Goal: Information Seeking & Learning: Check status

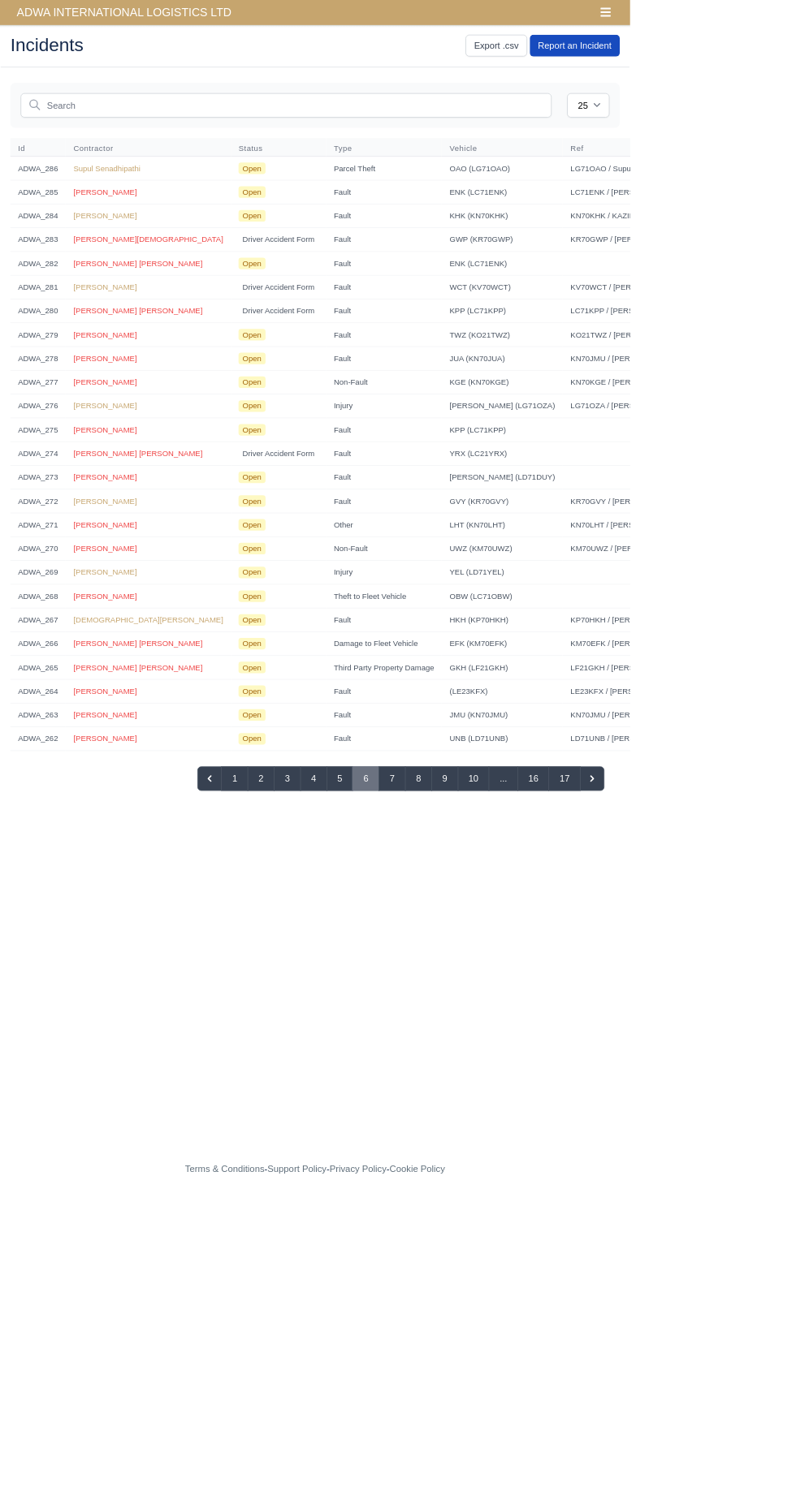
click at [215, 17] on span "ADWA INTERNATIONAL LOGISTICS LTD" at bounding box center [156, 15] width 287 height 33
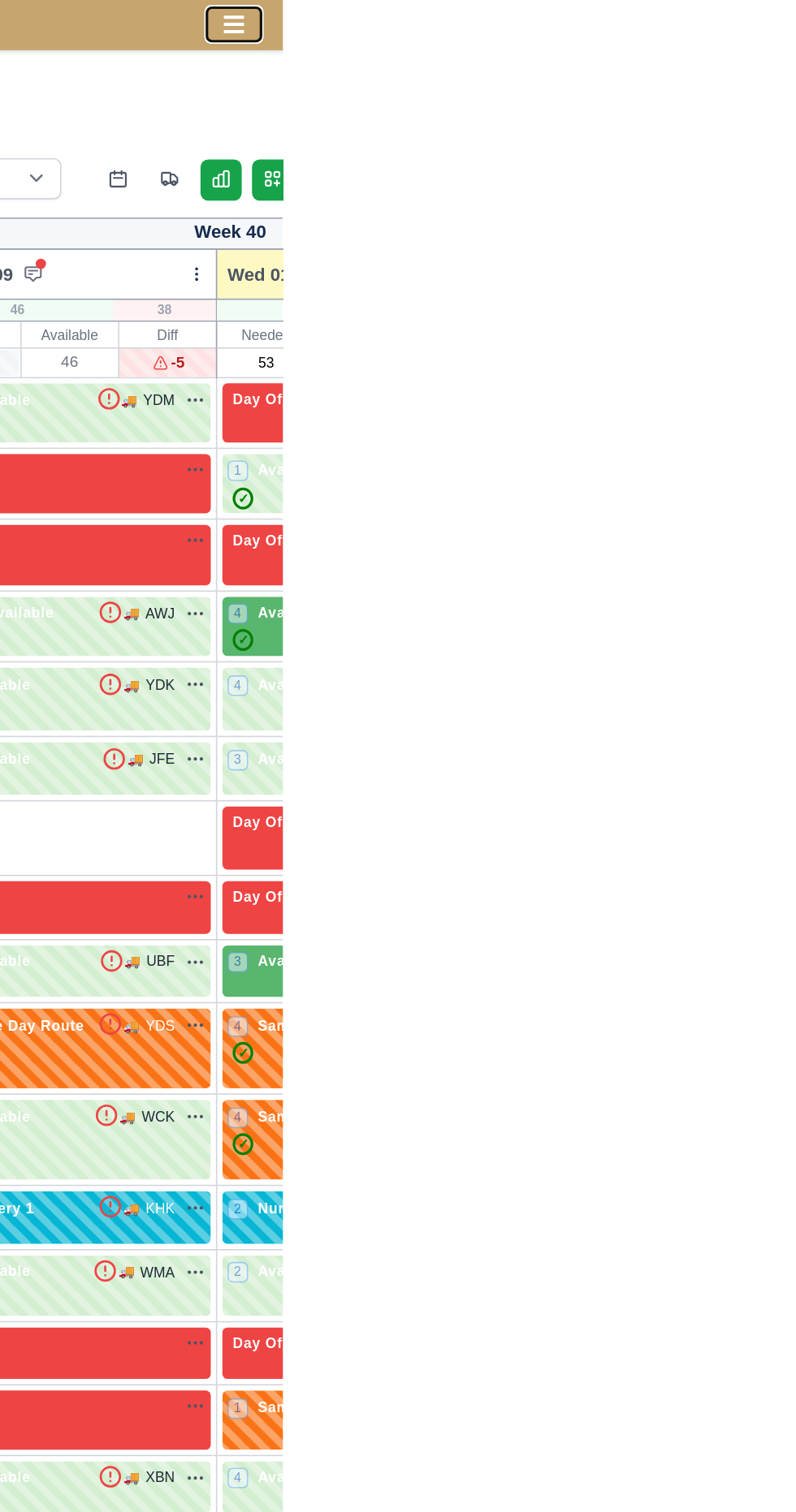
click at [770, 13] on icon "Toggle navigation" at bounding box center [764, 15] width 15 height 15
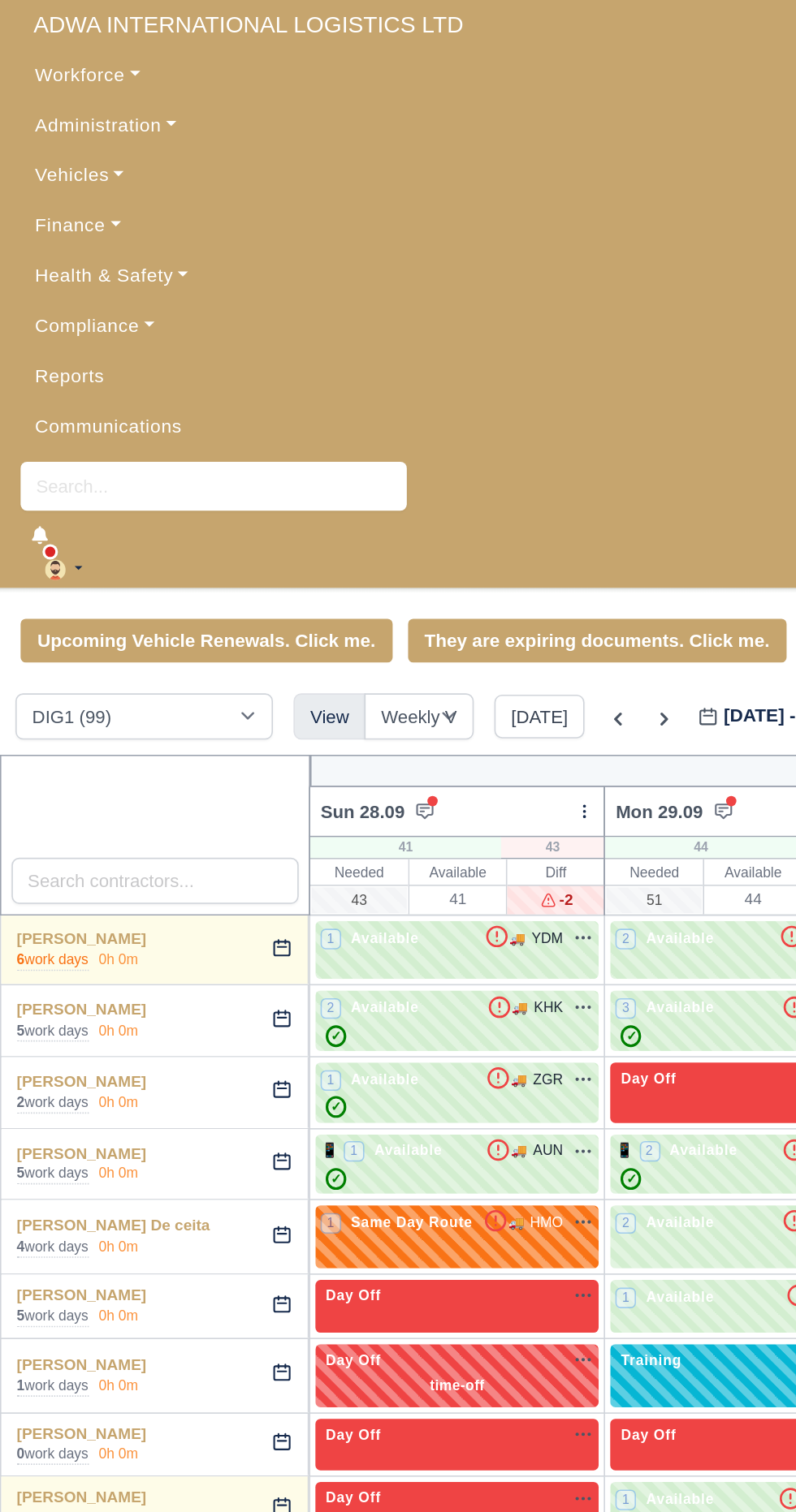
click at [76, 43] on link "Workforce" at bounding box center [398, 47] width 770 height 32
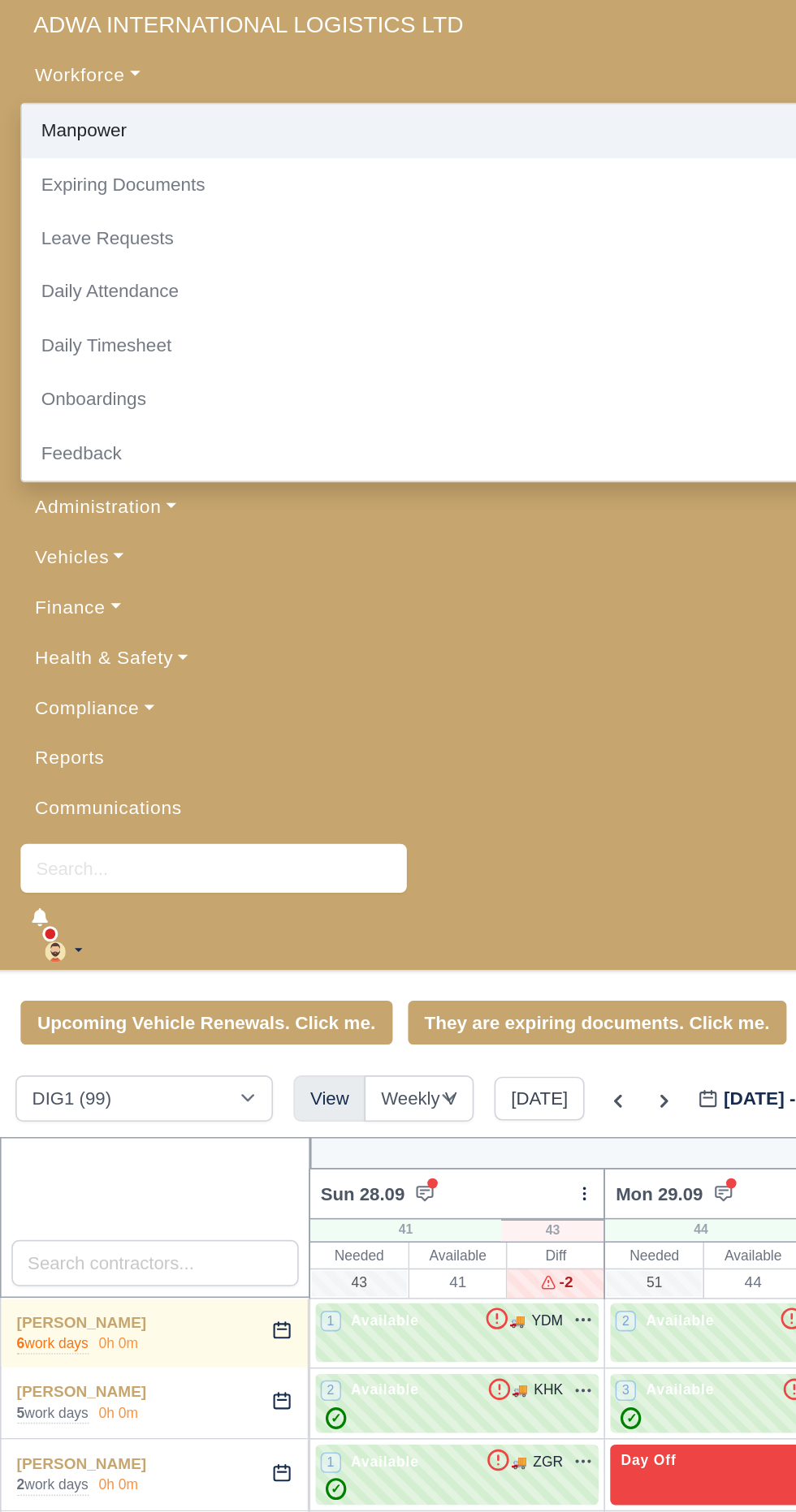
click at [75, 73] on link "Manpower" at bounding box center [398, 82] width 768 height 34
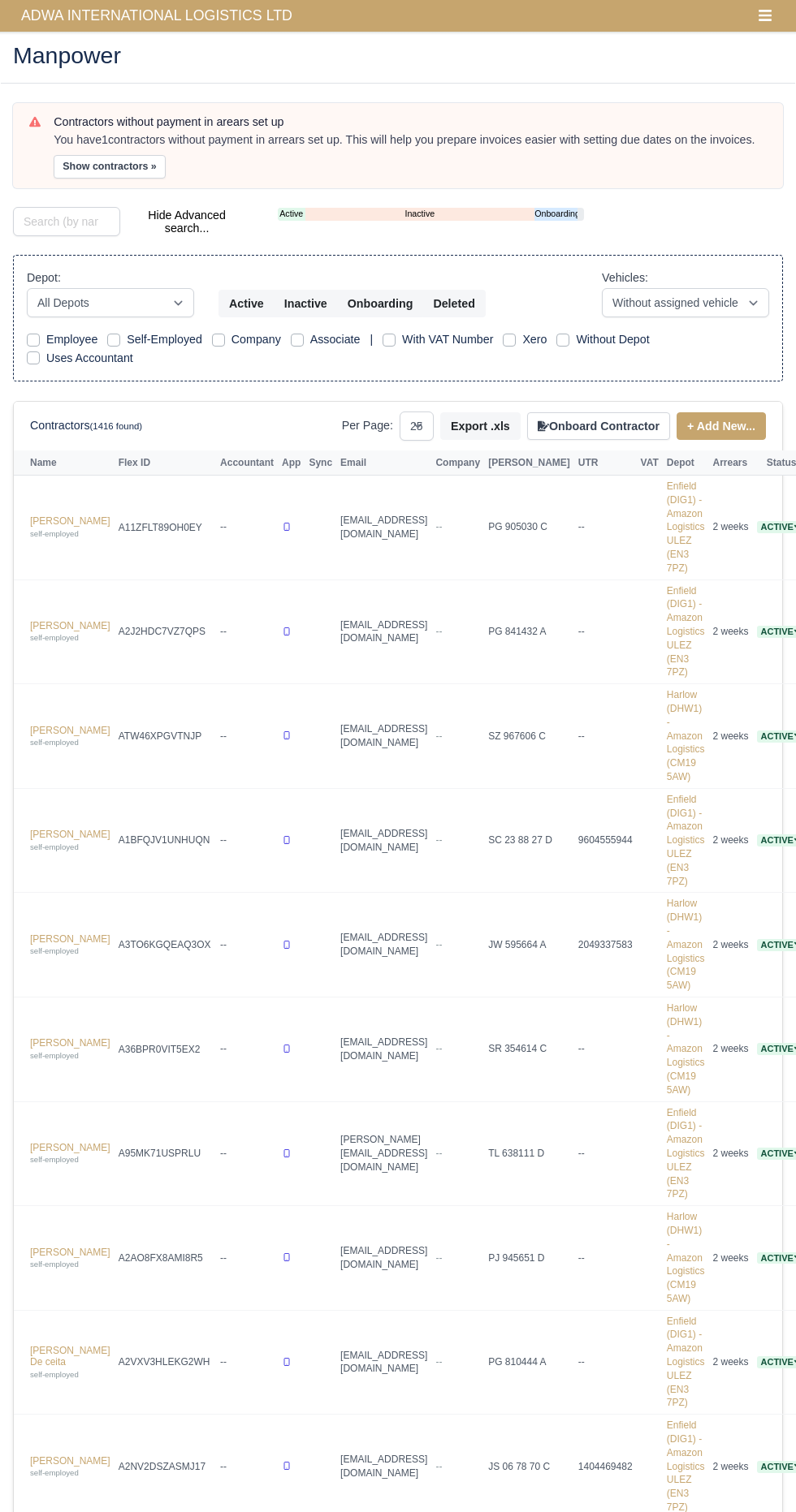
select select "25"
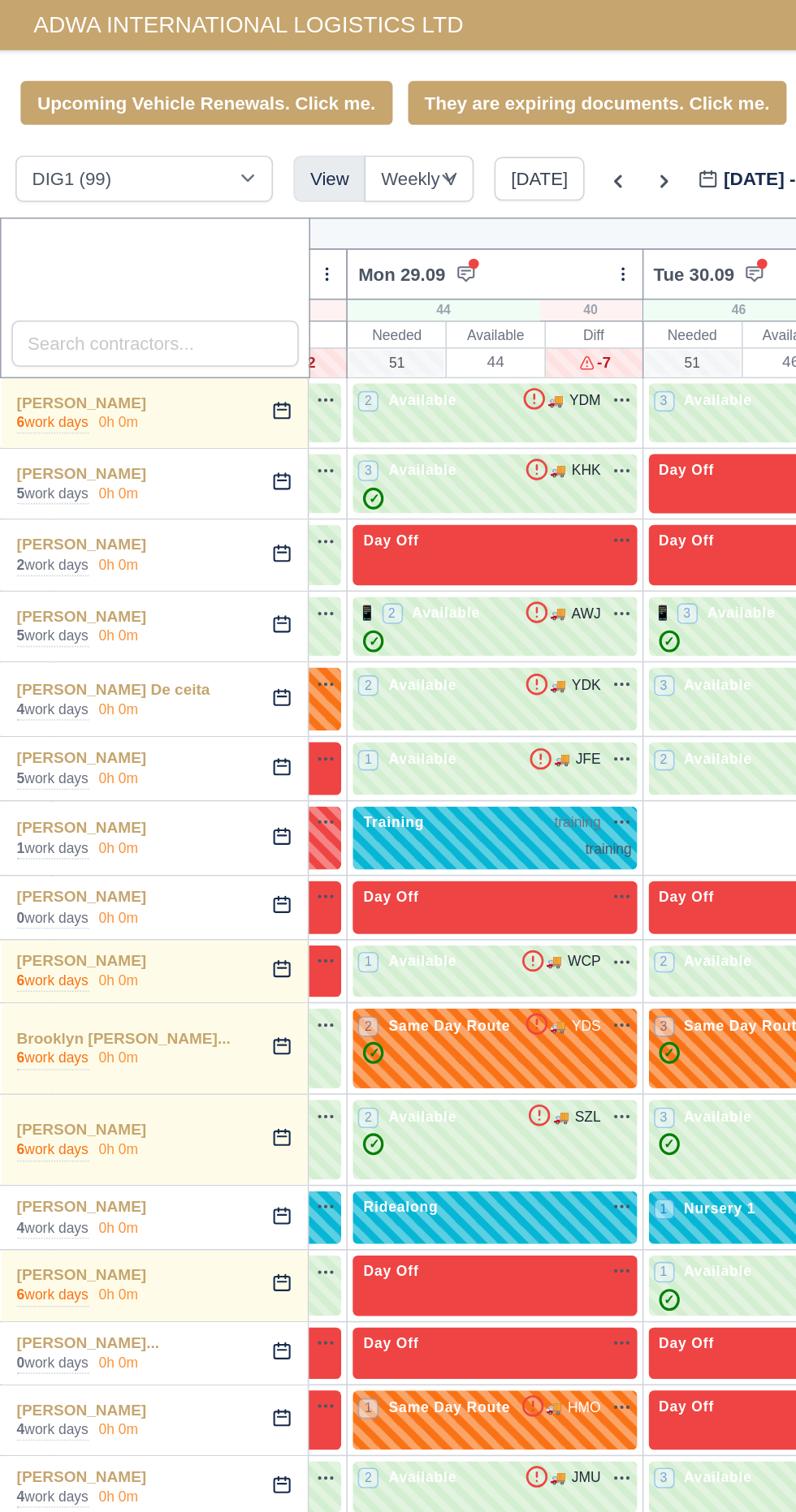
scroll to position [0, 169]
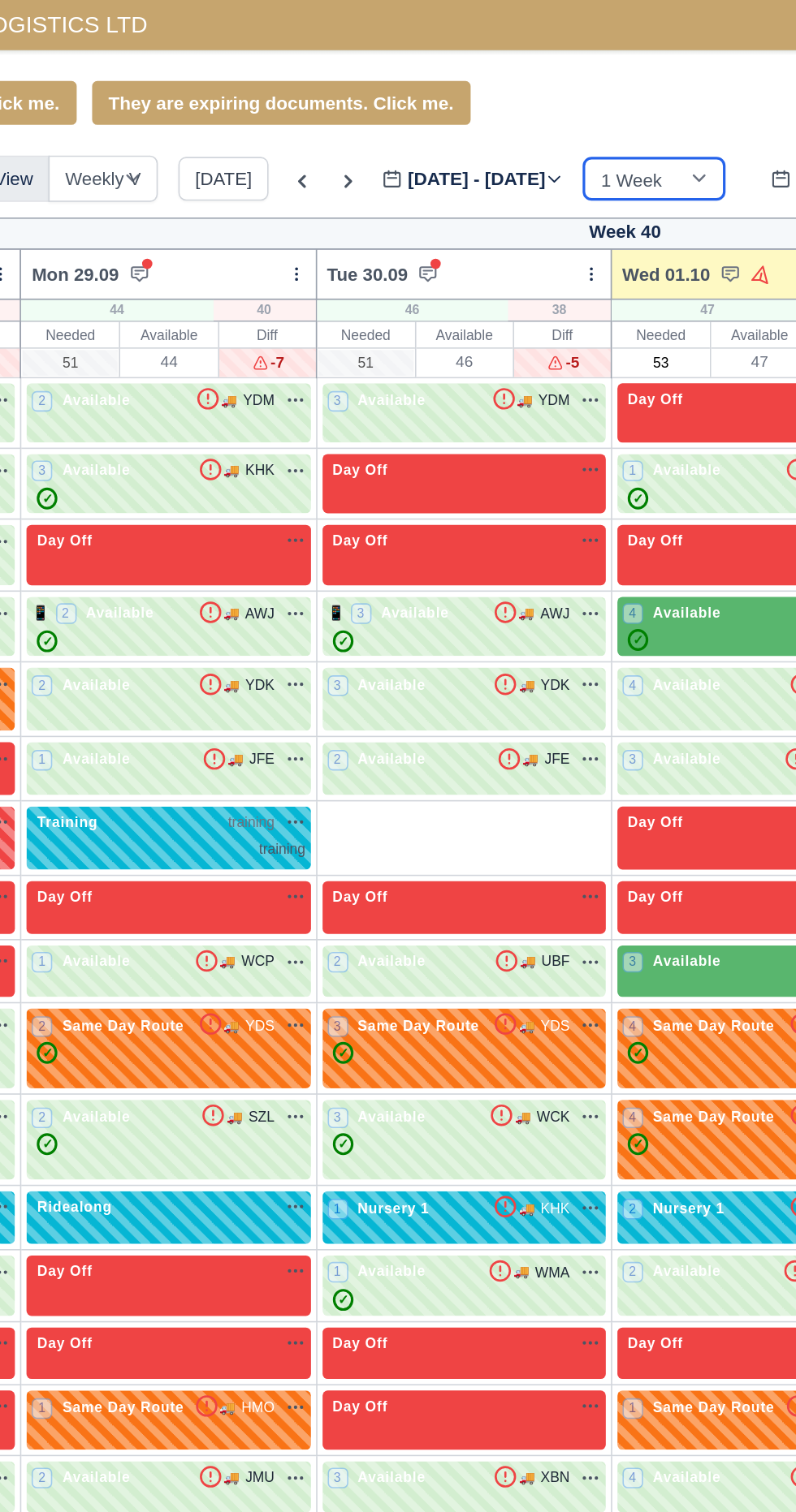
click at [636, 114] on select "1 Week 2 Weeks 3 Weeks 4 Weeks" at bounding box center [612, 112] width 89 height 26
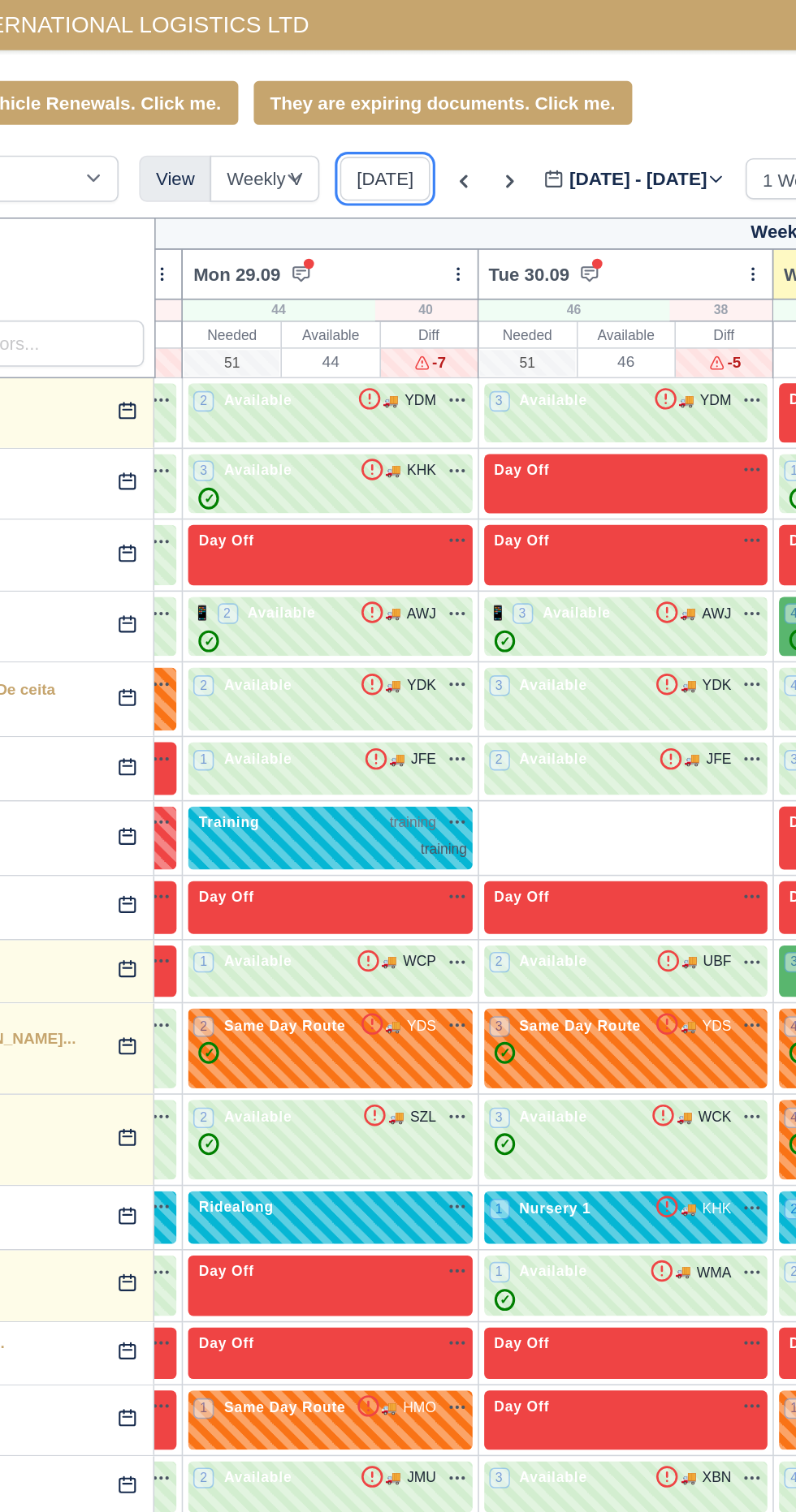
click at [341, 116] on button "[DATE]" at bounding box center [339, 112] width 57 height 28
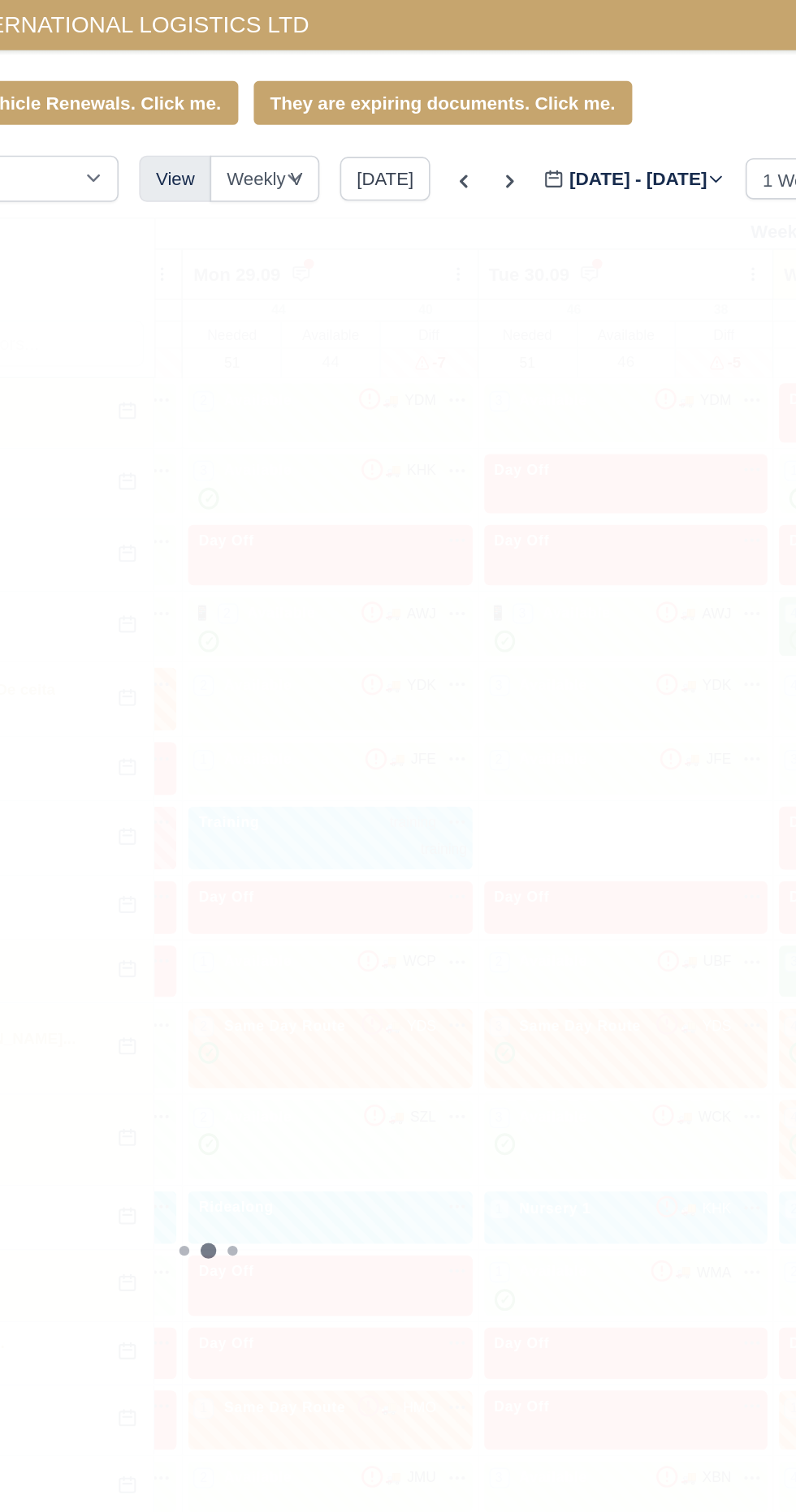
click at [216, 119] on div "View" at bounding box center [207, 113] width 45 height 29
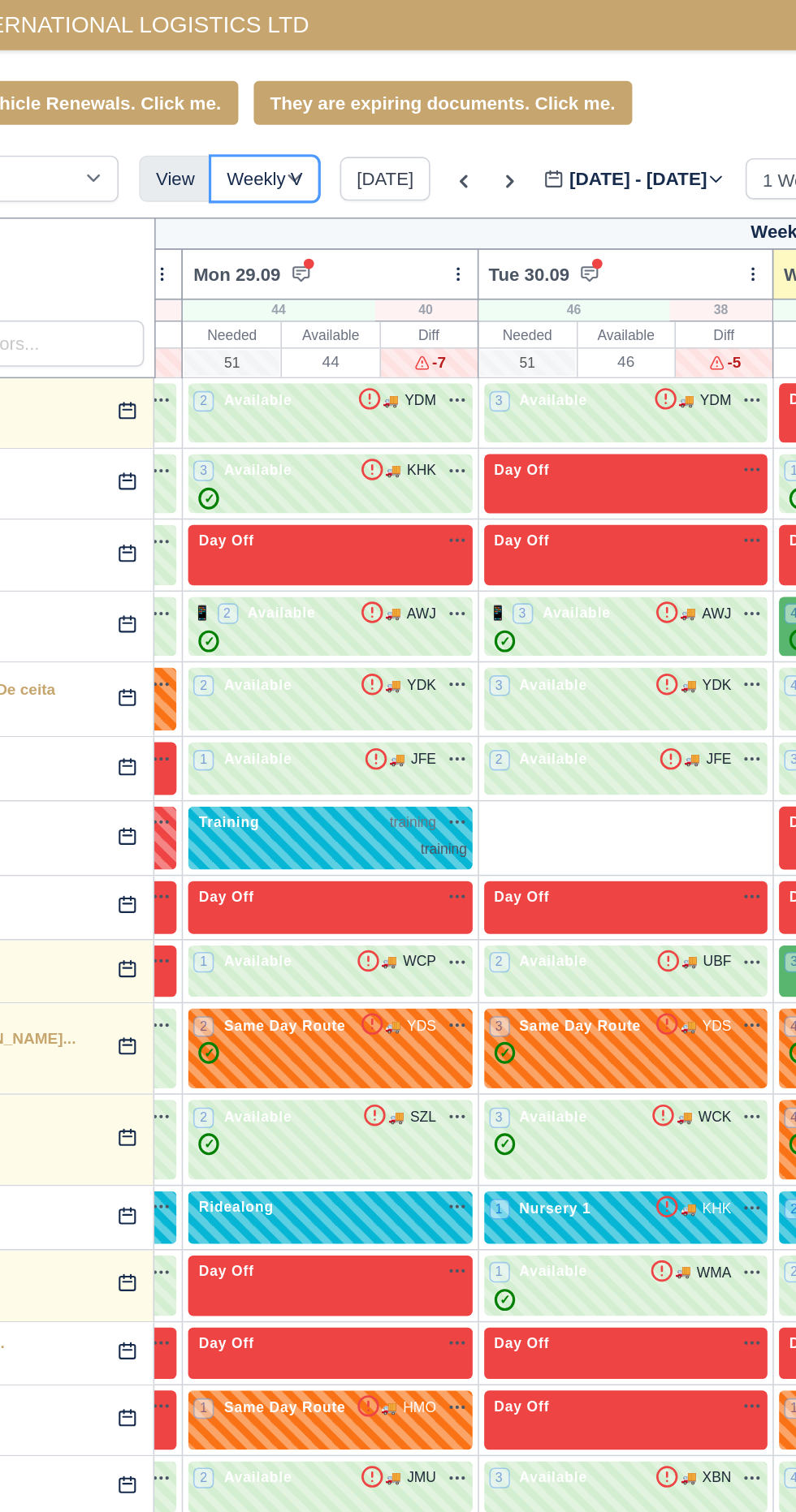
click at [273, 121] on select "Weekly View Wave times Daily Roster" at bounding box center [264, 113] width 69 height 29
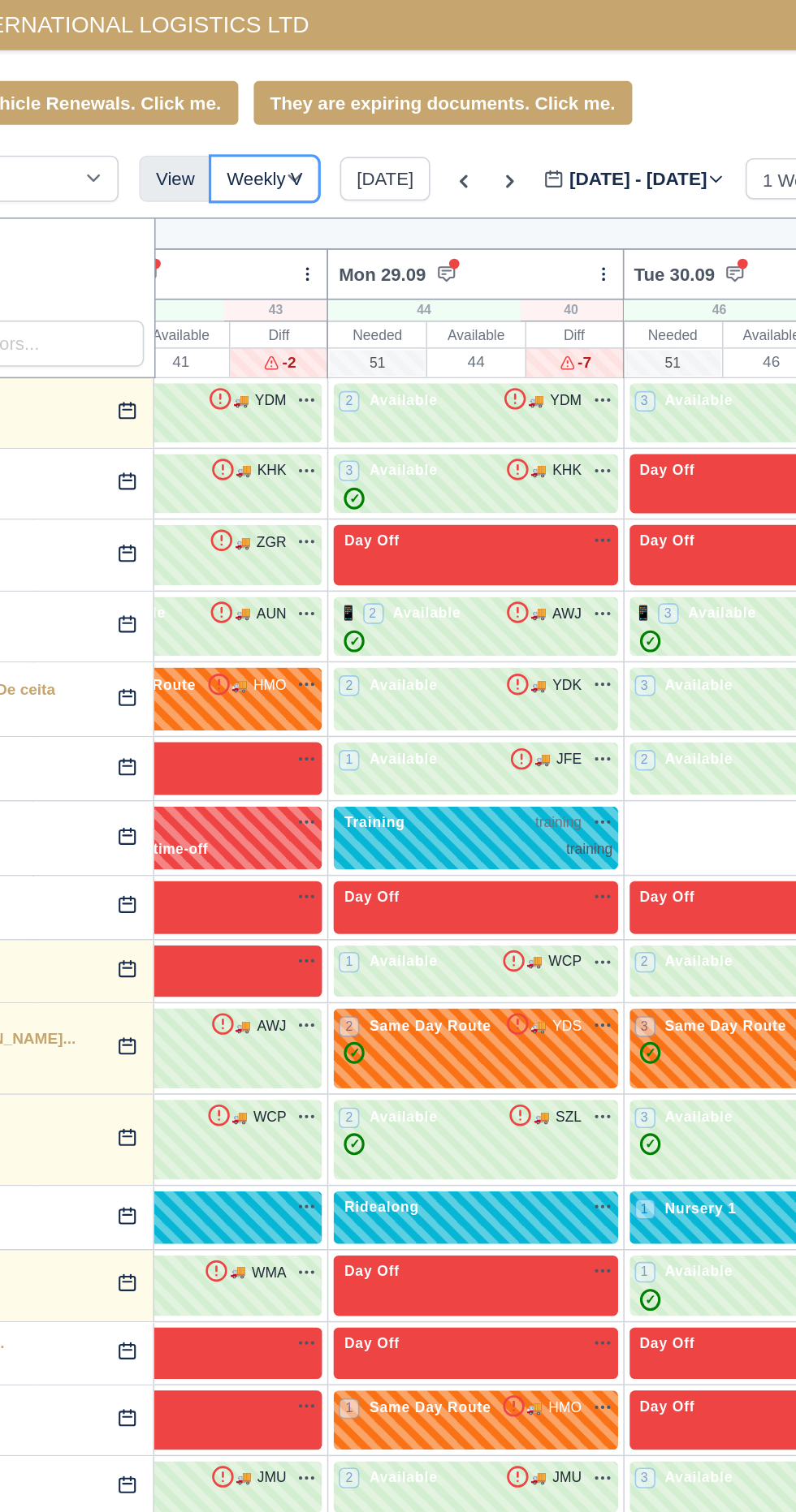
scroll to position [0, 66]
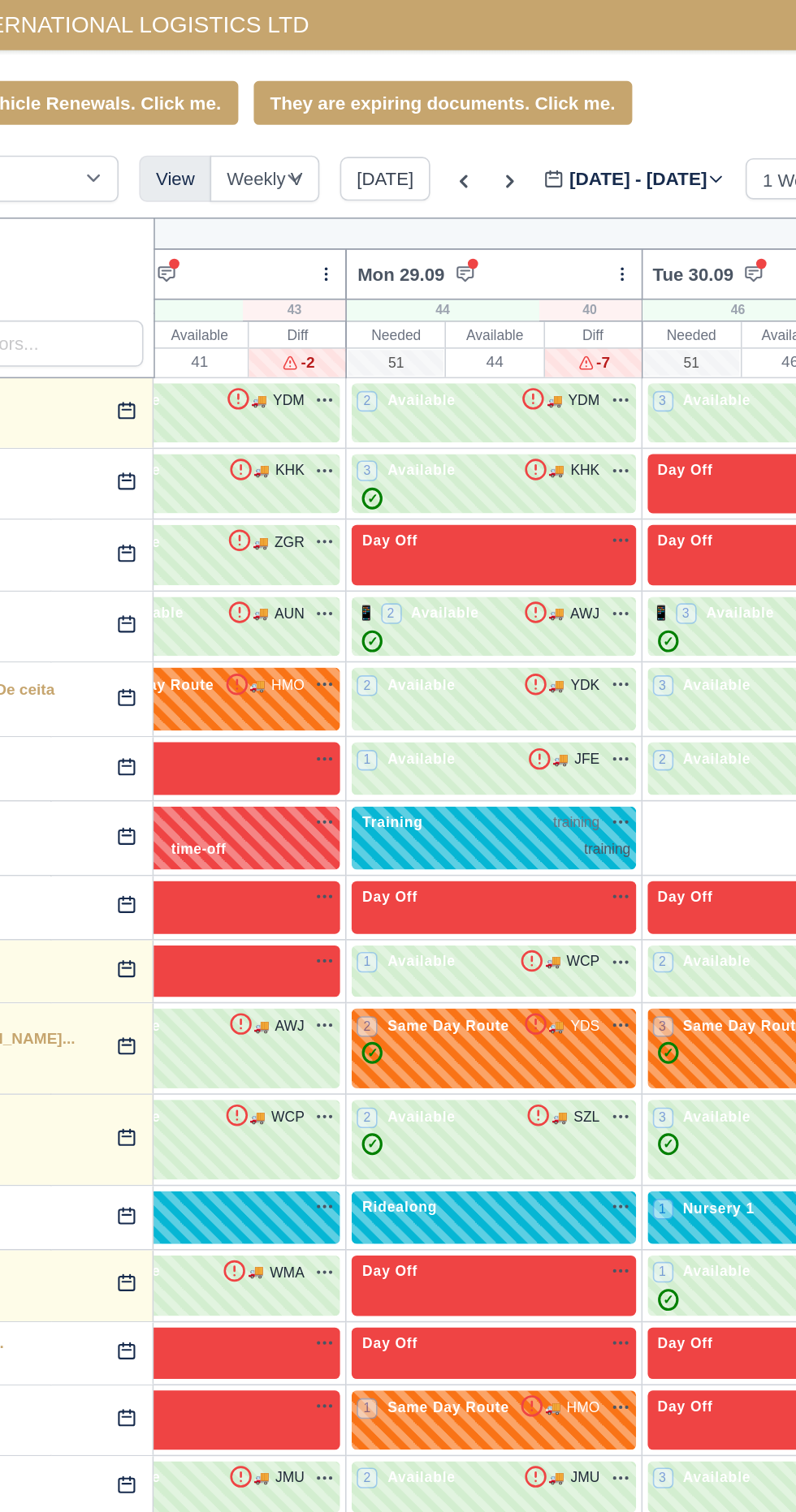
click at [384, 118] on icon at bounding box center [390, 114] width 16 height 16
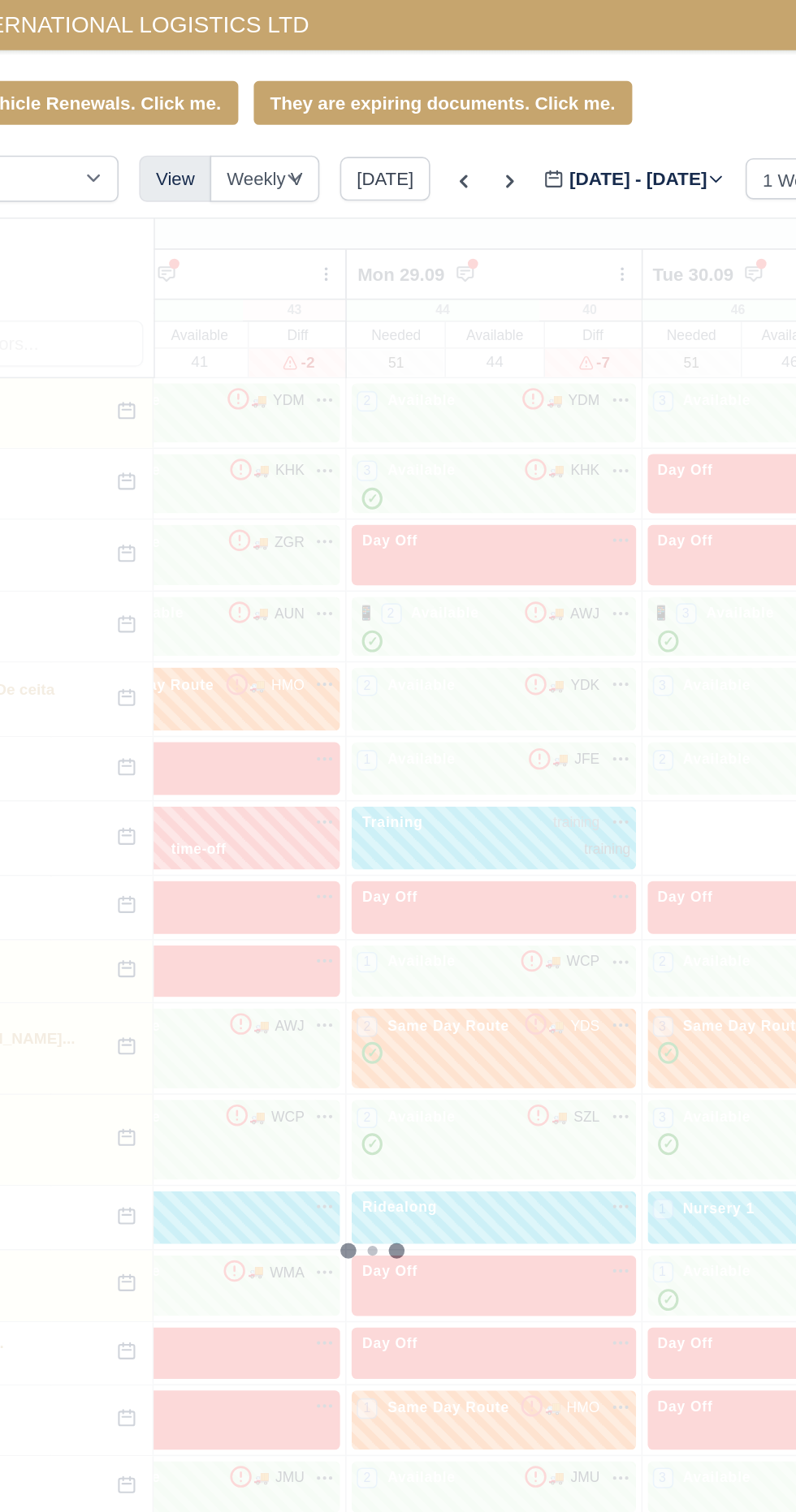
click at [387, 117] on icon at bounding box center [390, 114] width 16 height 16
click at [387, 113] on icon at bounding box center [390, 114] width 16 height 16
click at [384, 114] on icon at bounding box center [390, 114] width 16 height 16
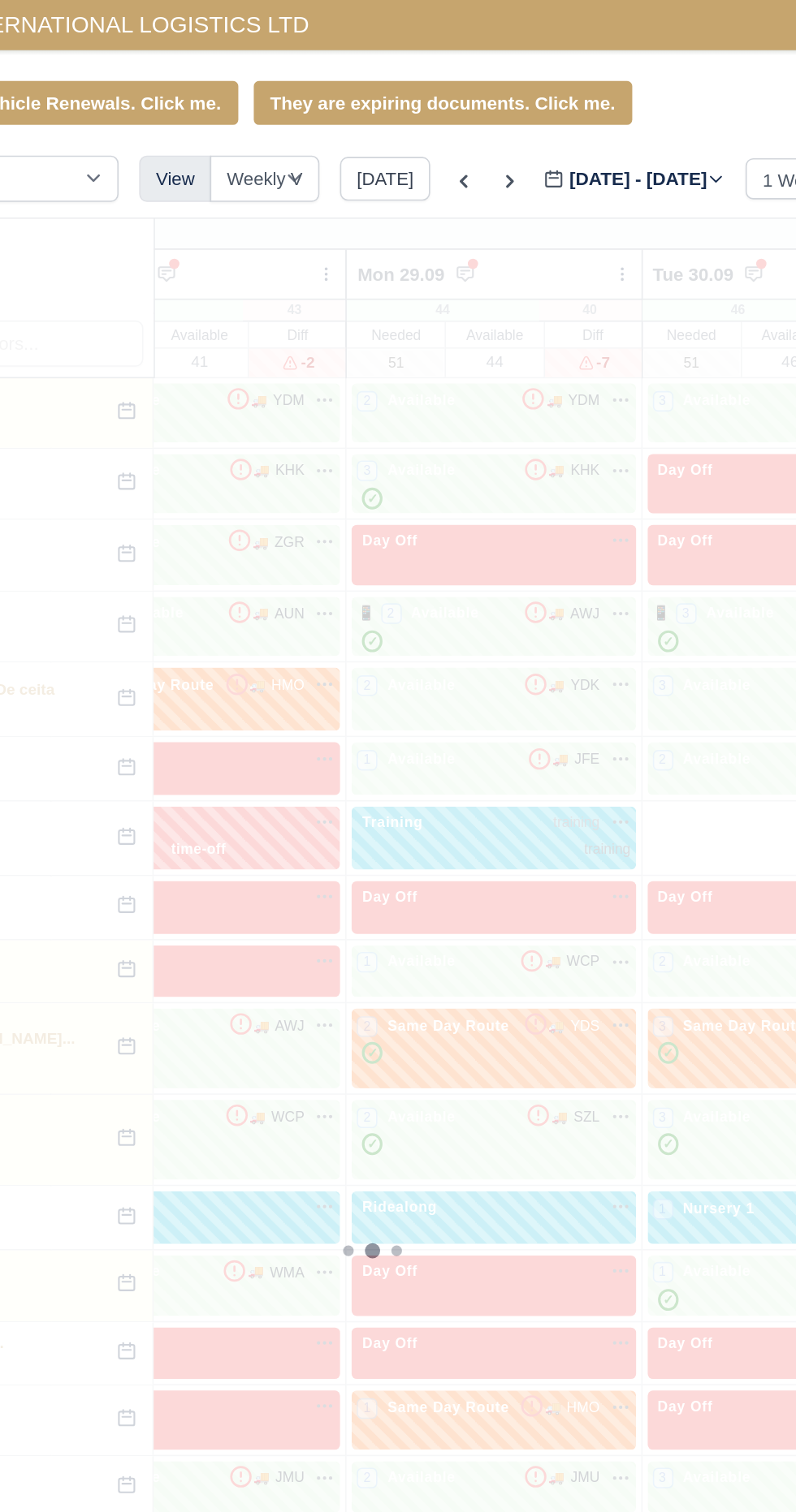
click at [384, 114] on icon at bounding box center [390, 114] width 16 height 16
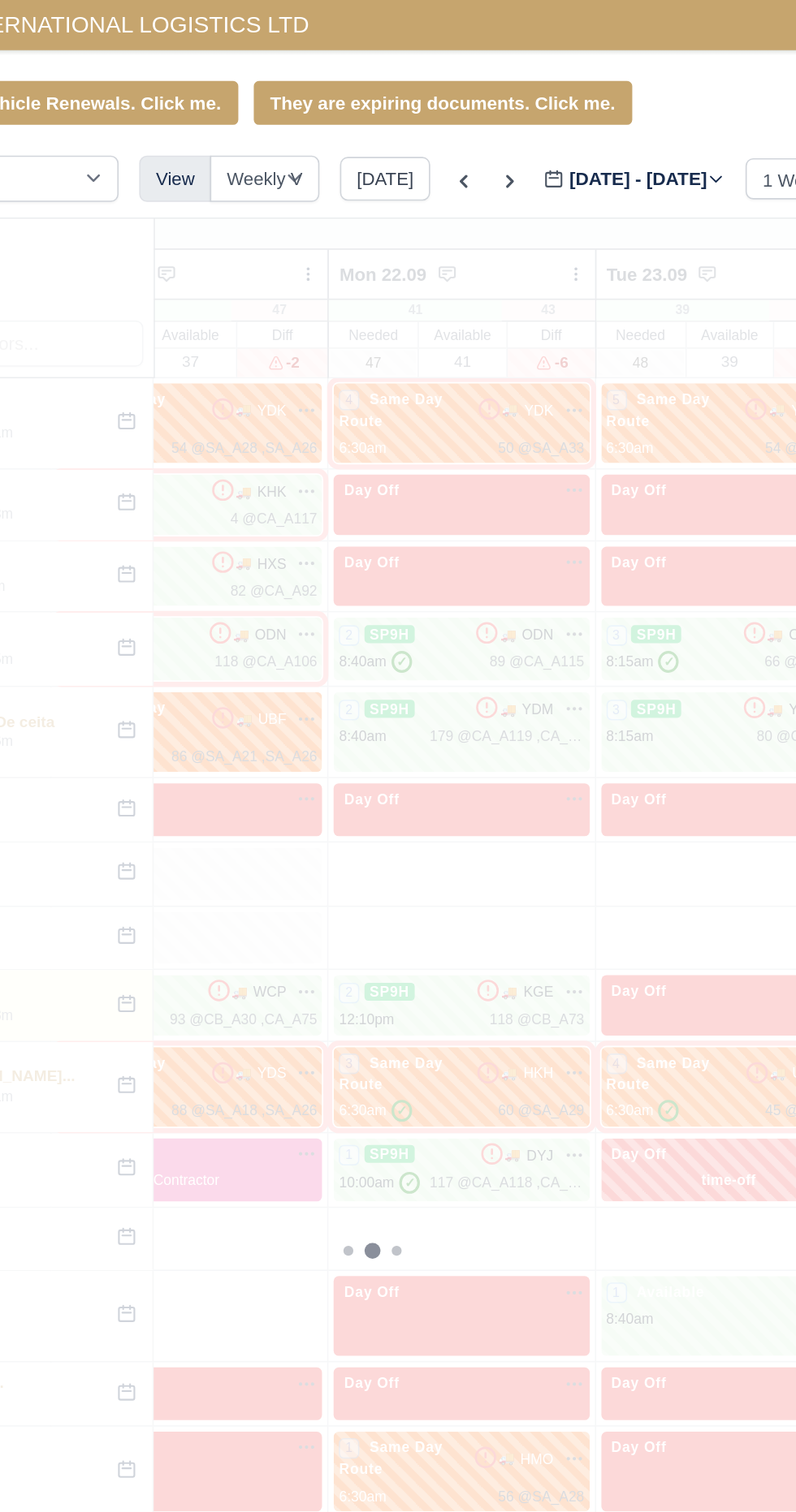
type input "[DATE]"
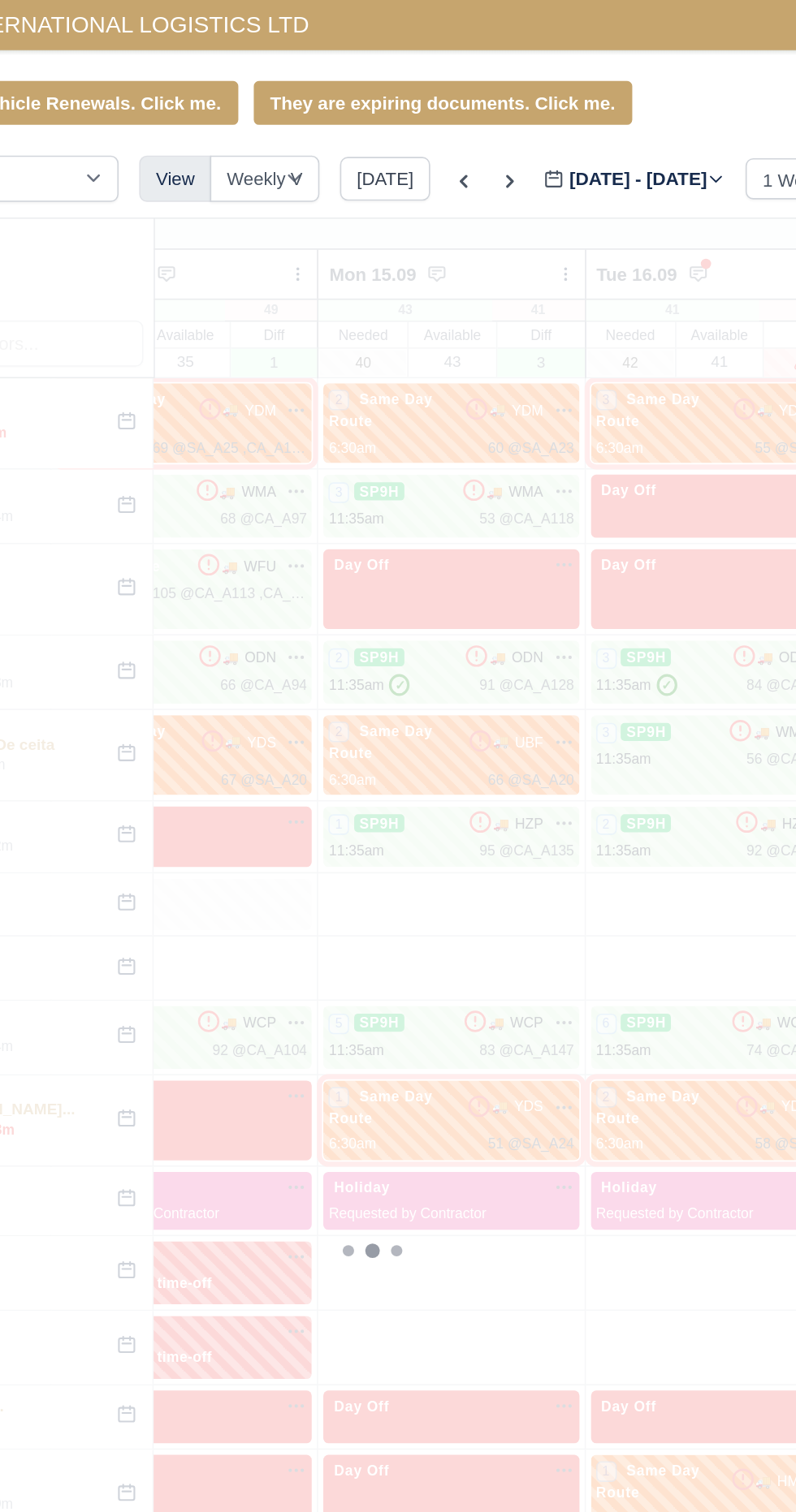
type input "[DATE]"
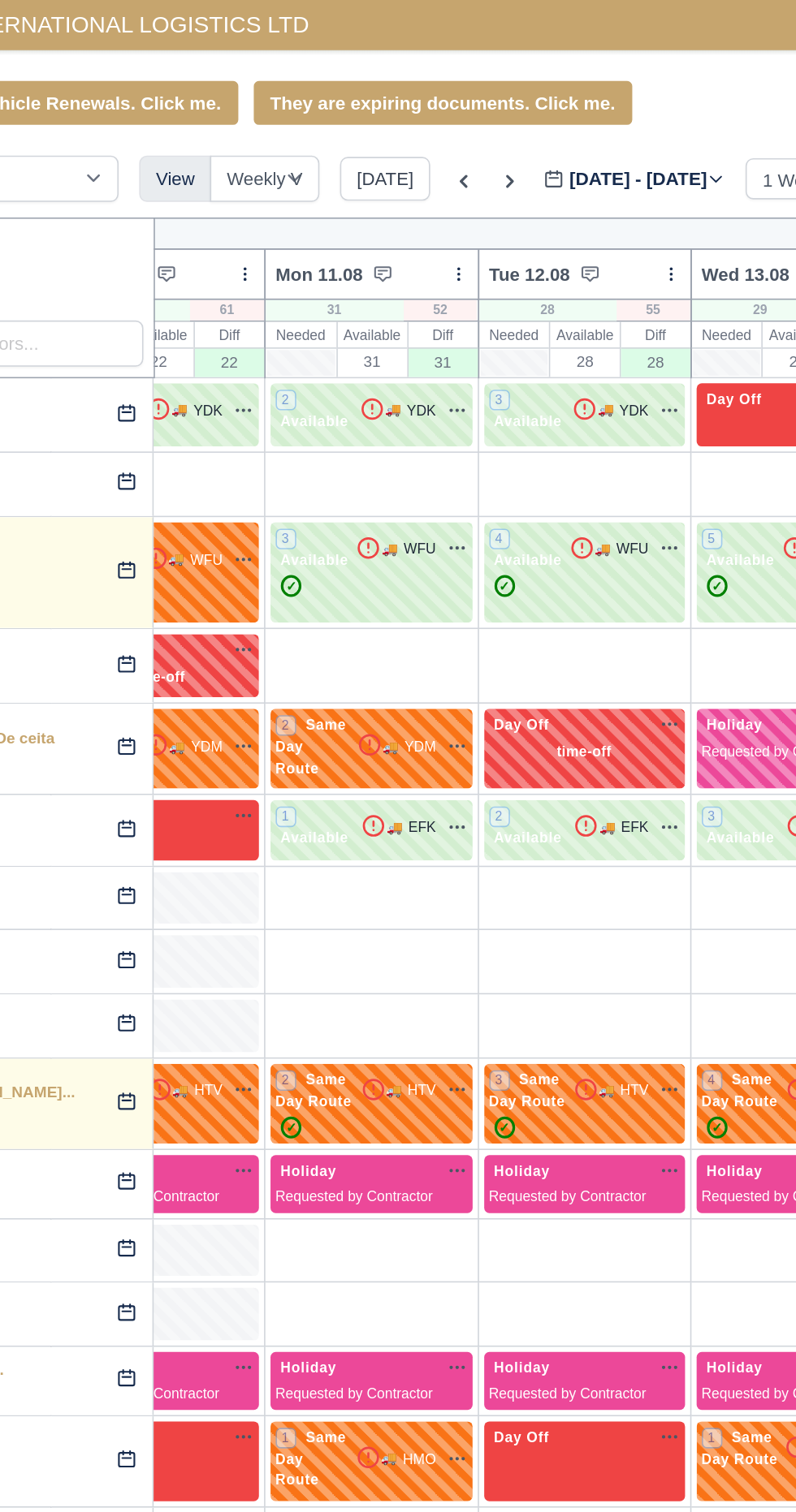
type input "[DATE]"
click at [412, 114] on icon at bounding box center [419, 114] width 16 height 16
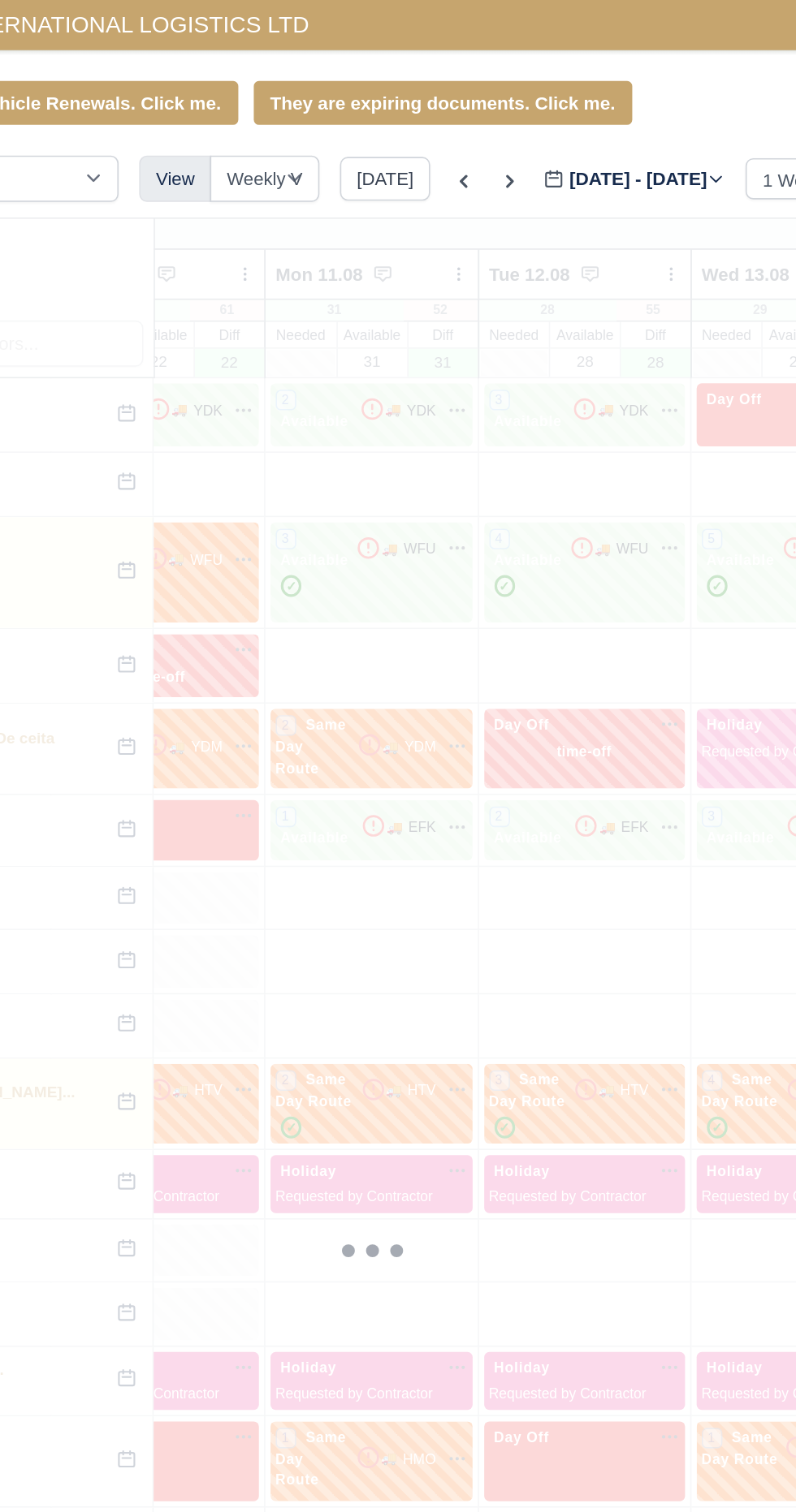
click at [387, 117] on icon at bounding box center [389, 114] width 5 height 8
click at [384, 114] on icon at bounding box center [390, 114] width 16 height 16
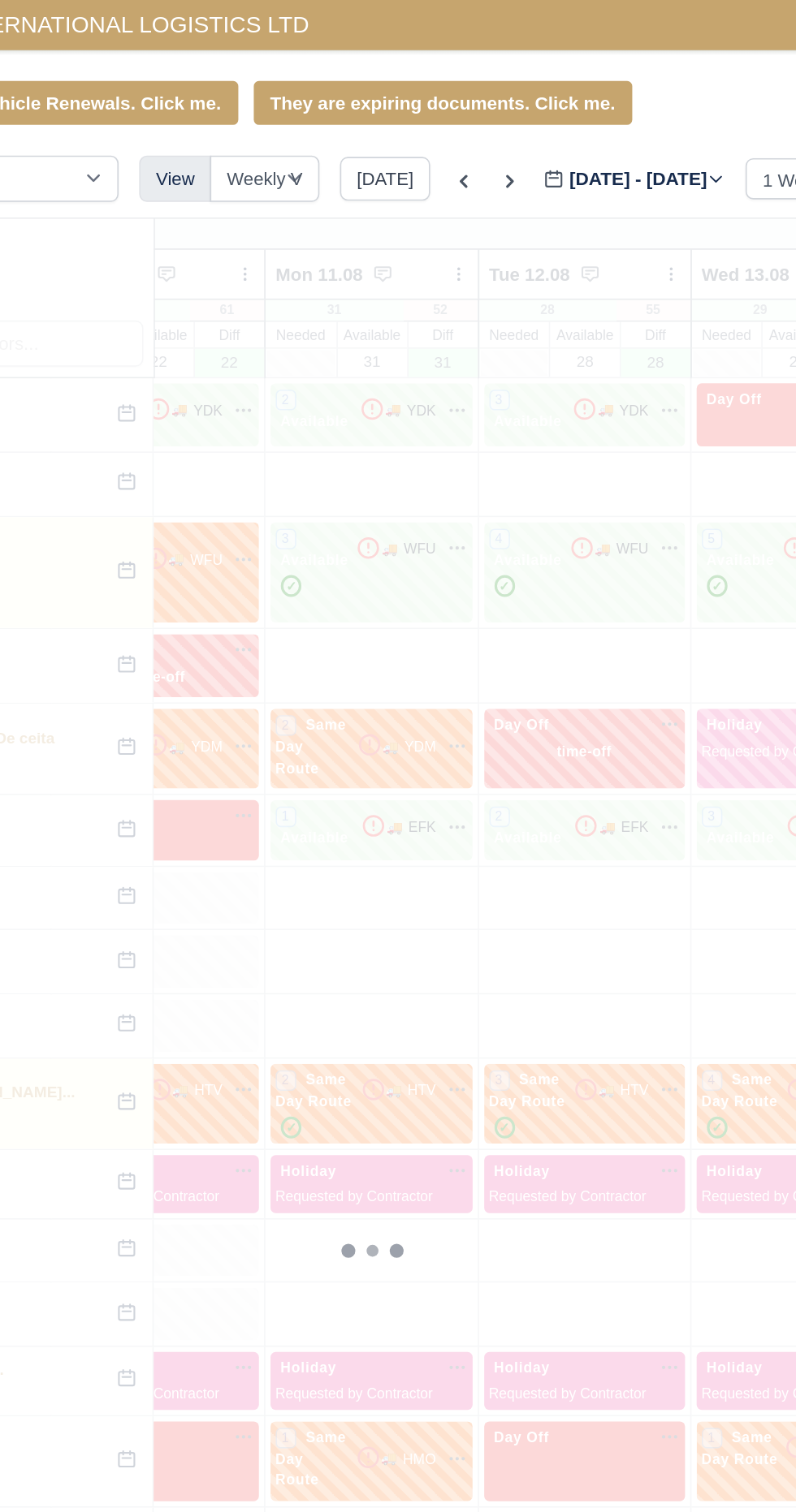
click at [384, 114] on icon at bounding box center [390, 114] width 16 height 16
click at [388, 114] on icon at bounding box center [390, 114] width 16 height 16
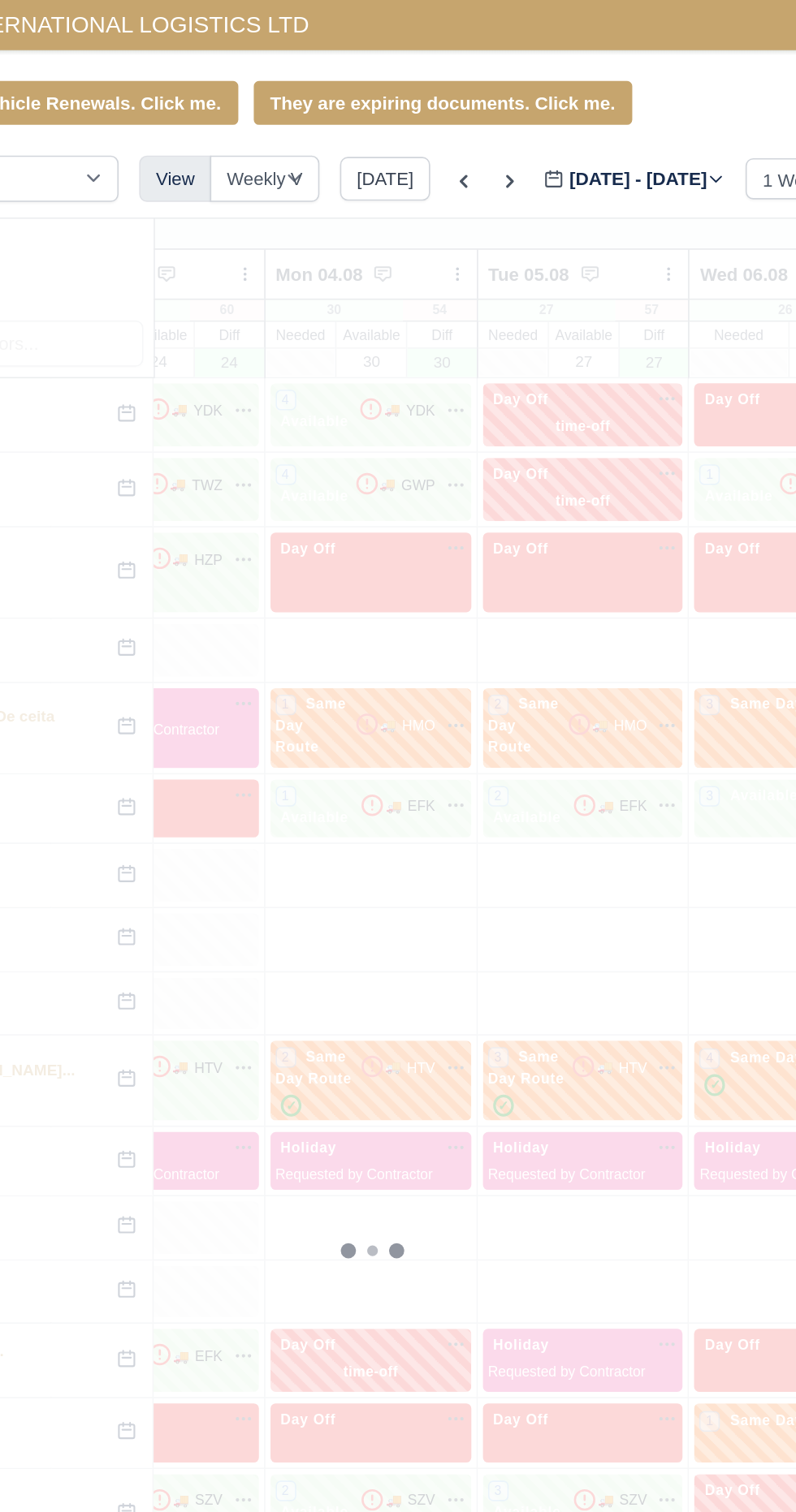
type input "[DATE]"
click at [384, 114] on icon at bounding box center [390, 114] width 16 height 16
click at [388, 114] on icon at bounding box center [390, 114] width 16 height 16
click at [384, 114] on icon at bounding box center [390, 114] width 16 height 16
click at [384, 117] on icon at bounding box center [390, 114] width 16 height 16
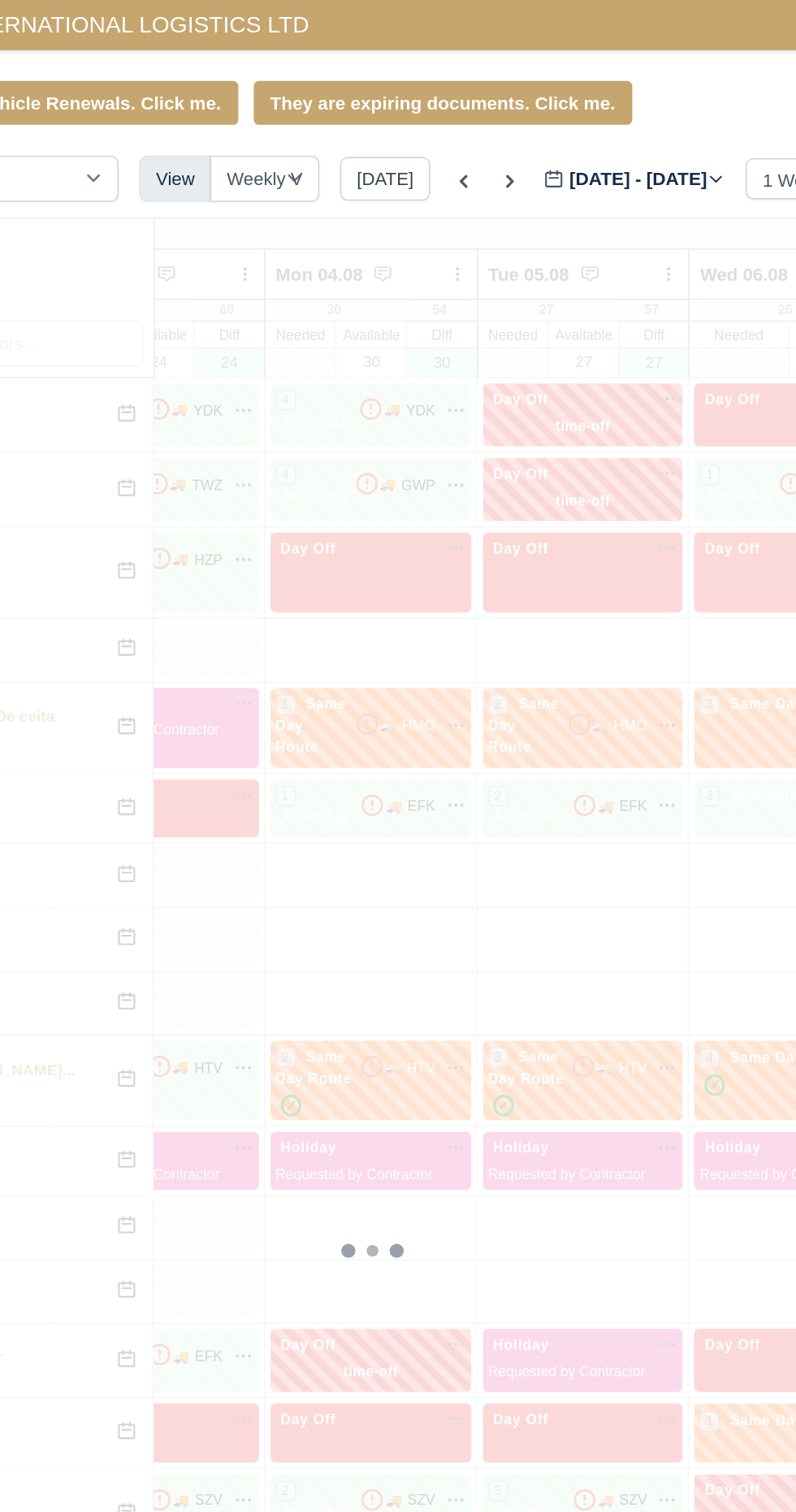
click at [384, 114] on icon at bounding box center [390, 114] width 16 height 16
click at [388, 114] on icon at bounding box center [390, 114] width 16 height 16
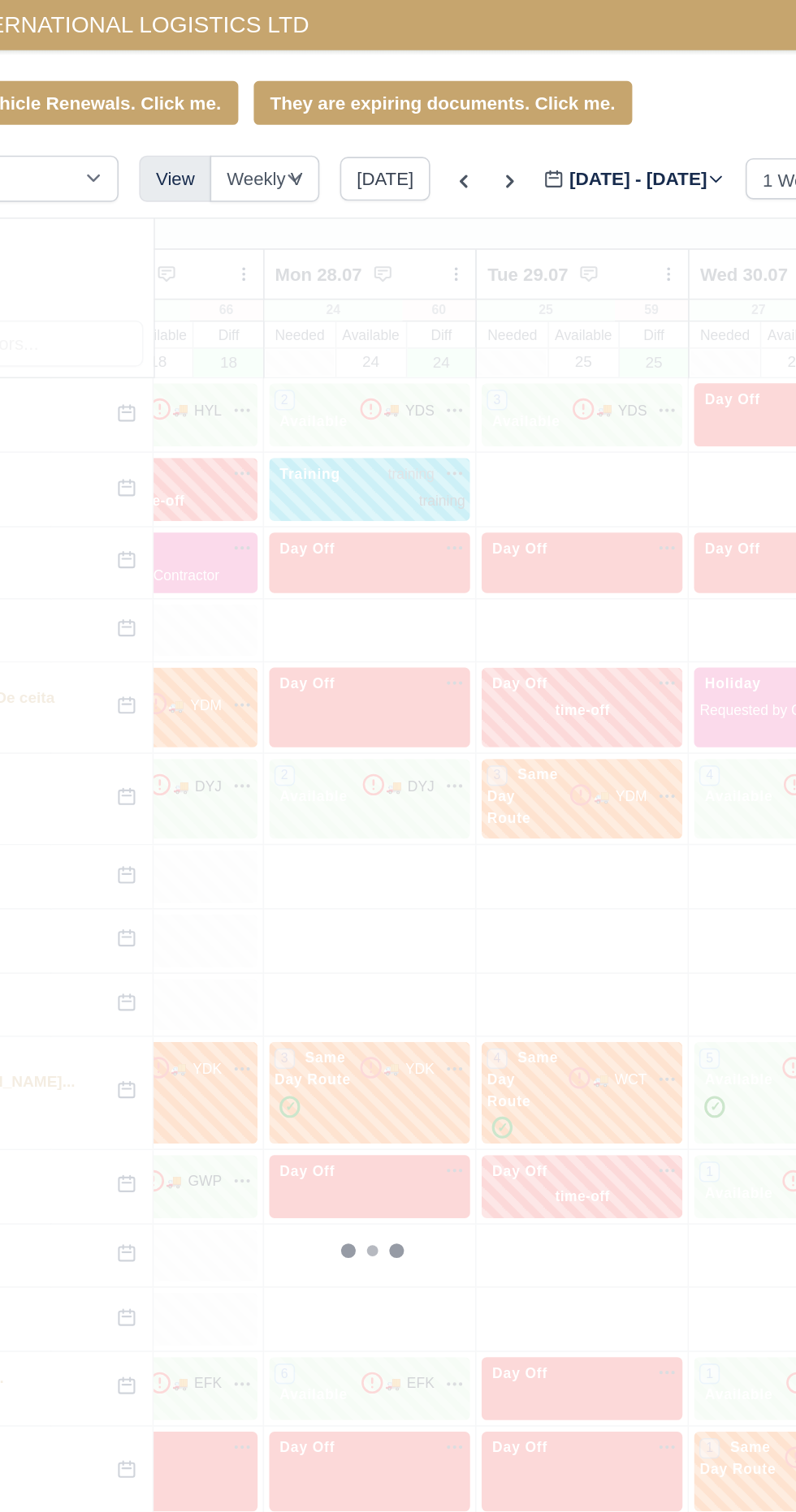
type input "[DATE]"
click at [384, 114] on icon at bounding box center [390, 114] width 16 height 16
click at [388, 114] on icon at bounding box center [390, 114] width 16 height 16
click at [385, 118] on icon at bounding box center [390, 114] width 16 height 16
click at [384, 114] on icon at bounding box center [390, 114] width 16 height 16
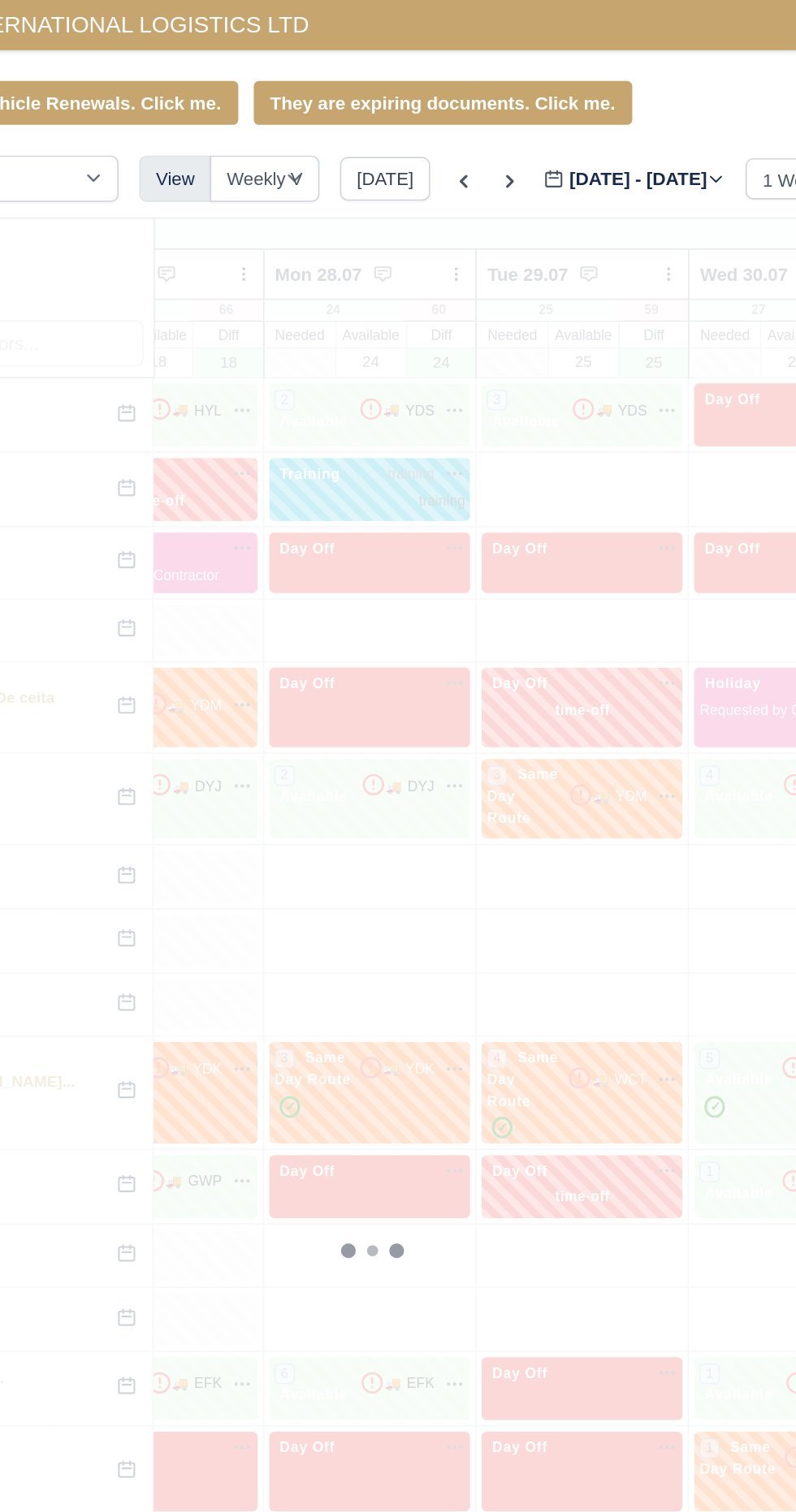
click at [384, 114] on icon at bounding box center [390, 114] width 16 height 16
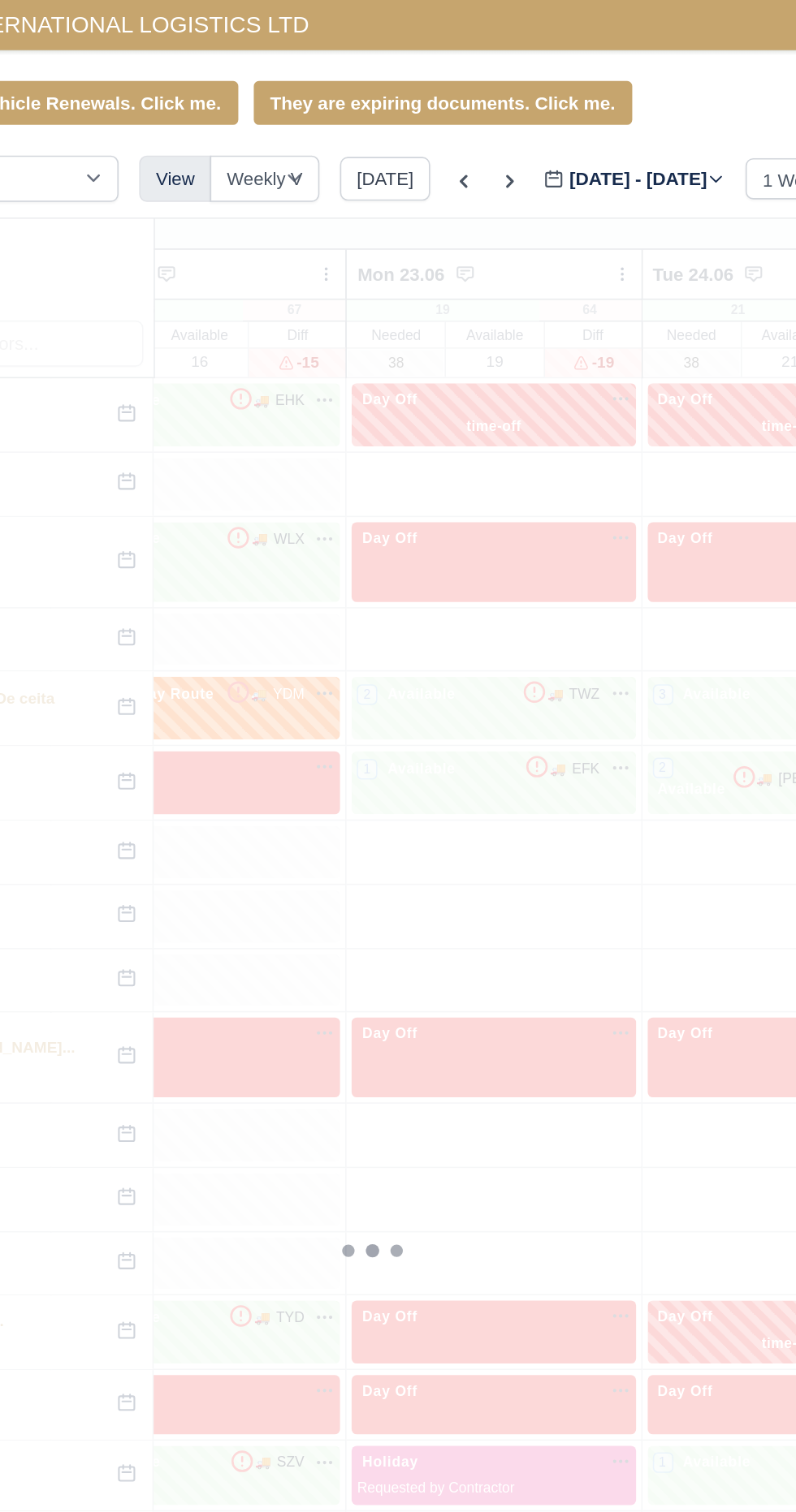
type input "[DATE]"
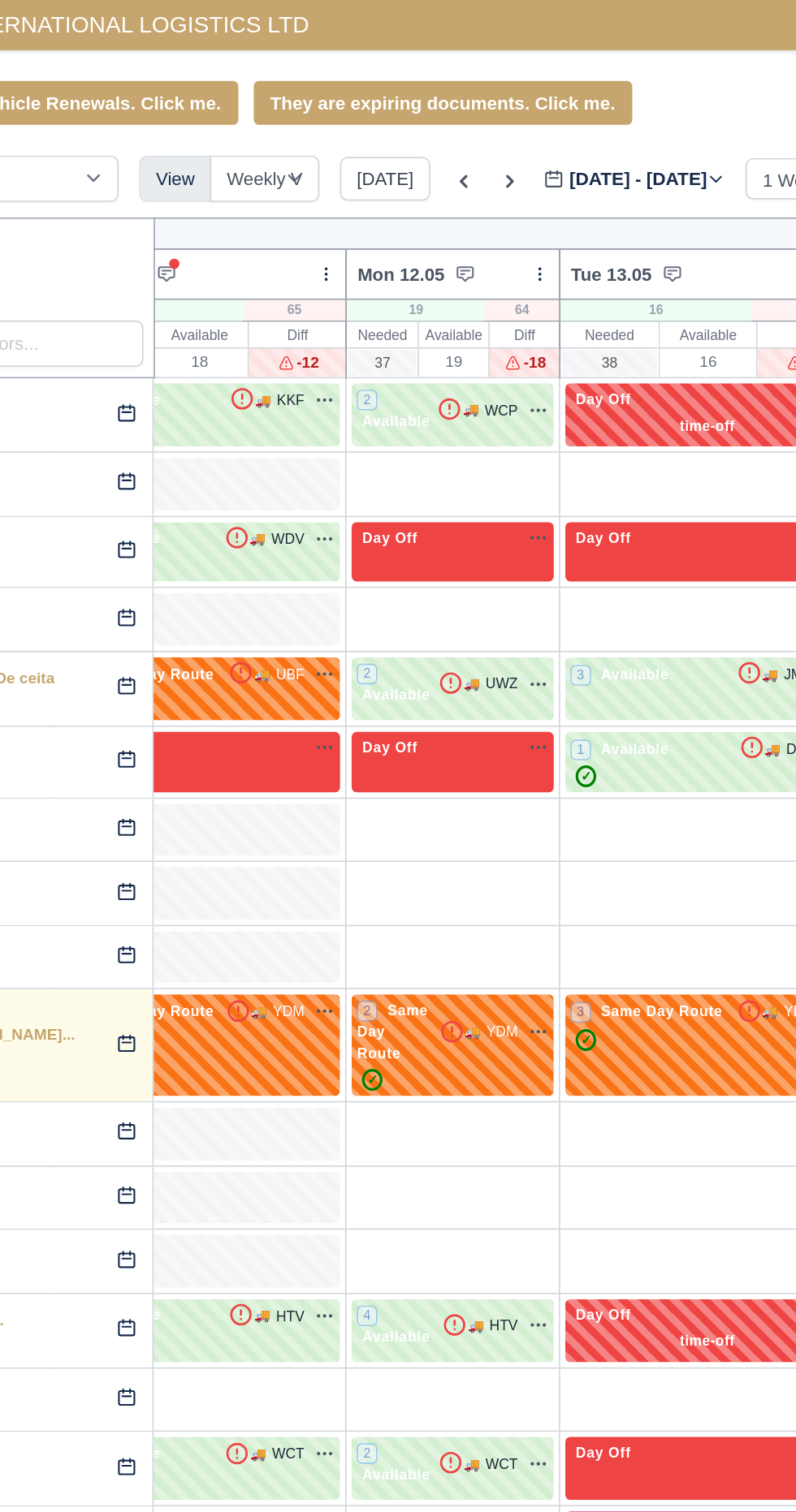
type input "[DATE]"
click at [388, 114] on icon at bounding box center [390, 114] width 16 height 16
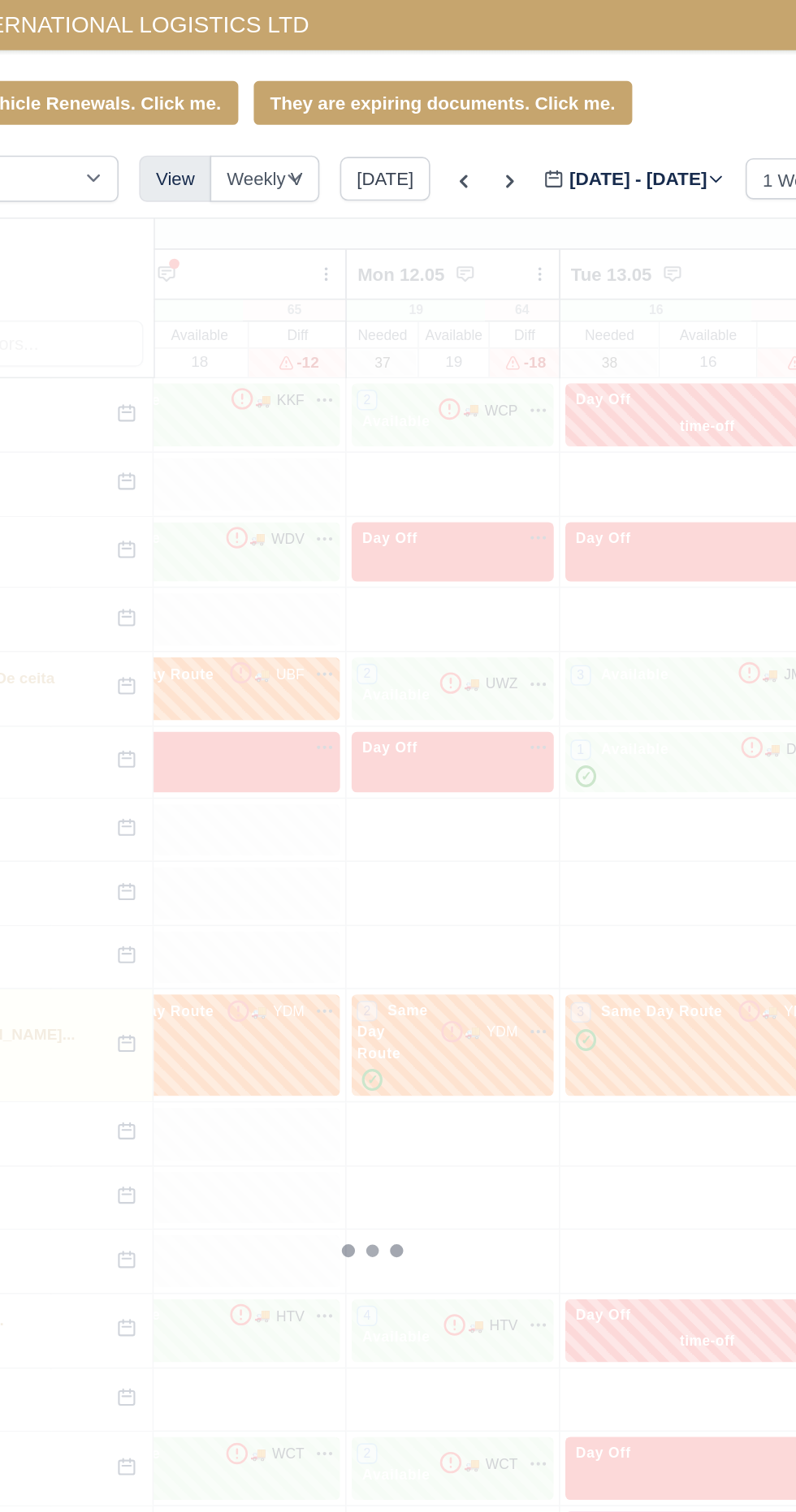
click at [387, 117] on icon at bounding box center [390, 114] width 16 height 16
click at [384, 114] on icon at bounding box center [390, 114] width 16 height 16
type input "[DATE]"
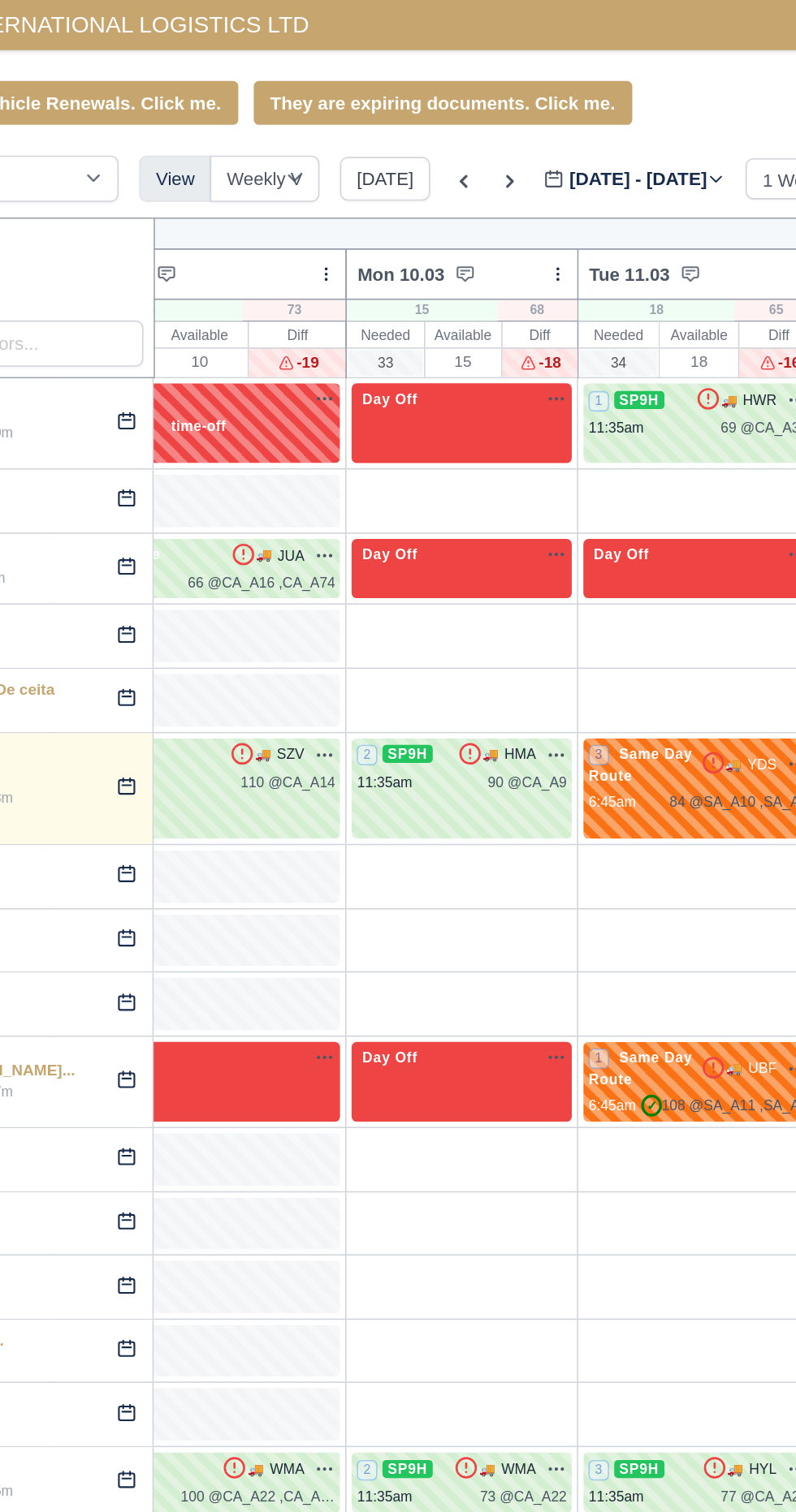
type input "[DATE]"
click at [384, 114] on icon at bounding box center [390, 114] width 16 height 16
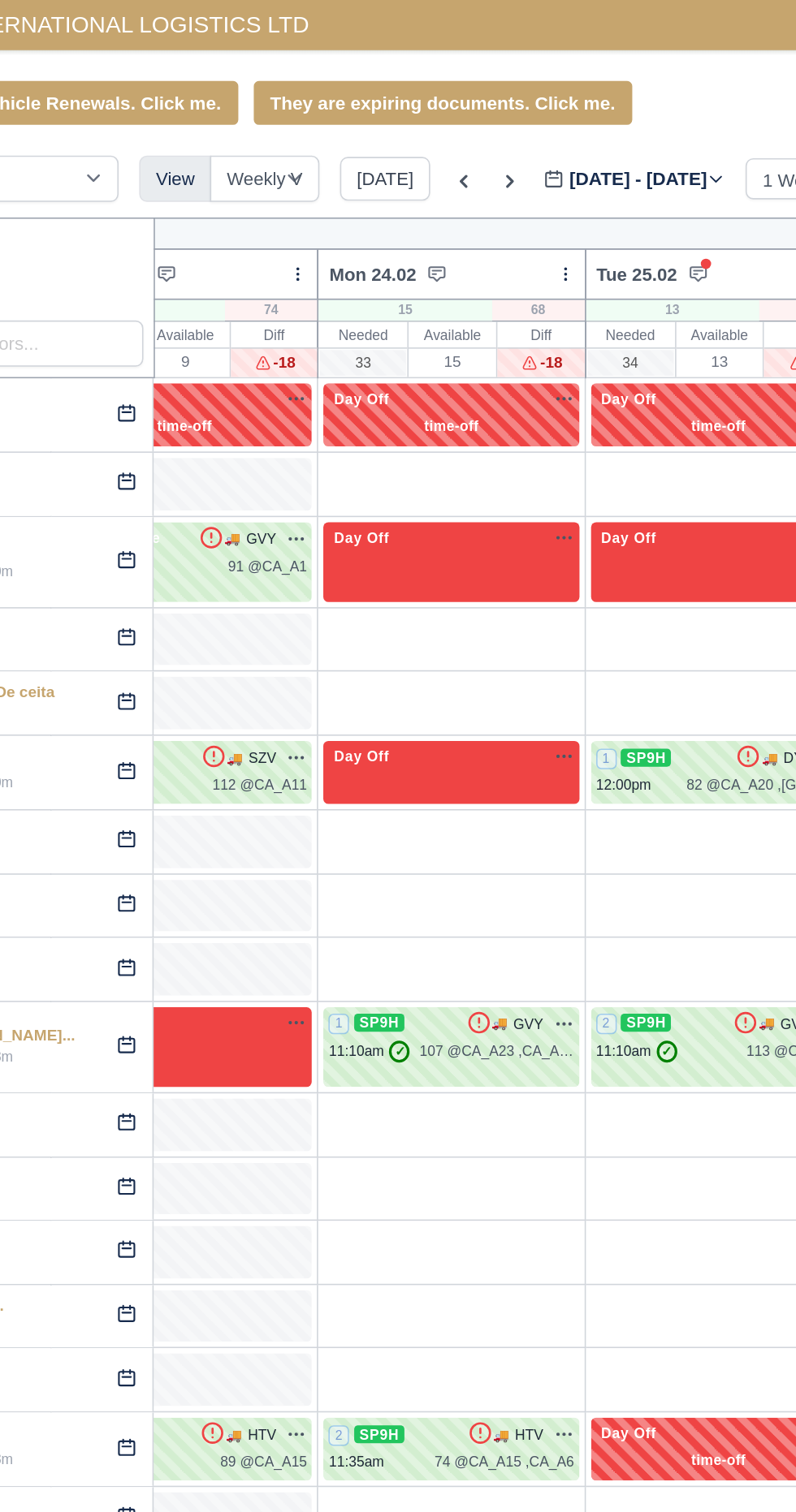
type input "[DATE]"
click at [384, 114] on icon at bounding box center [390, 114] width 16 height 16
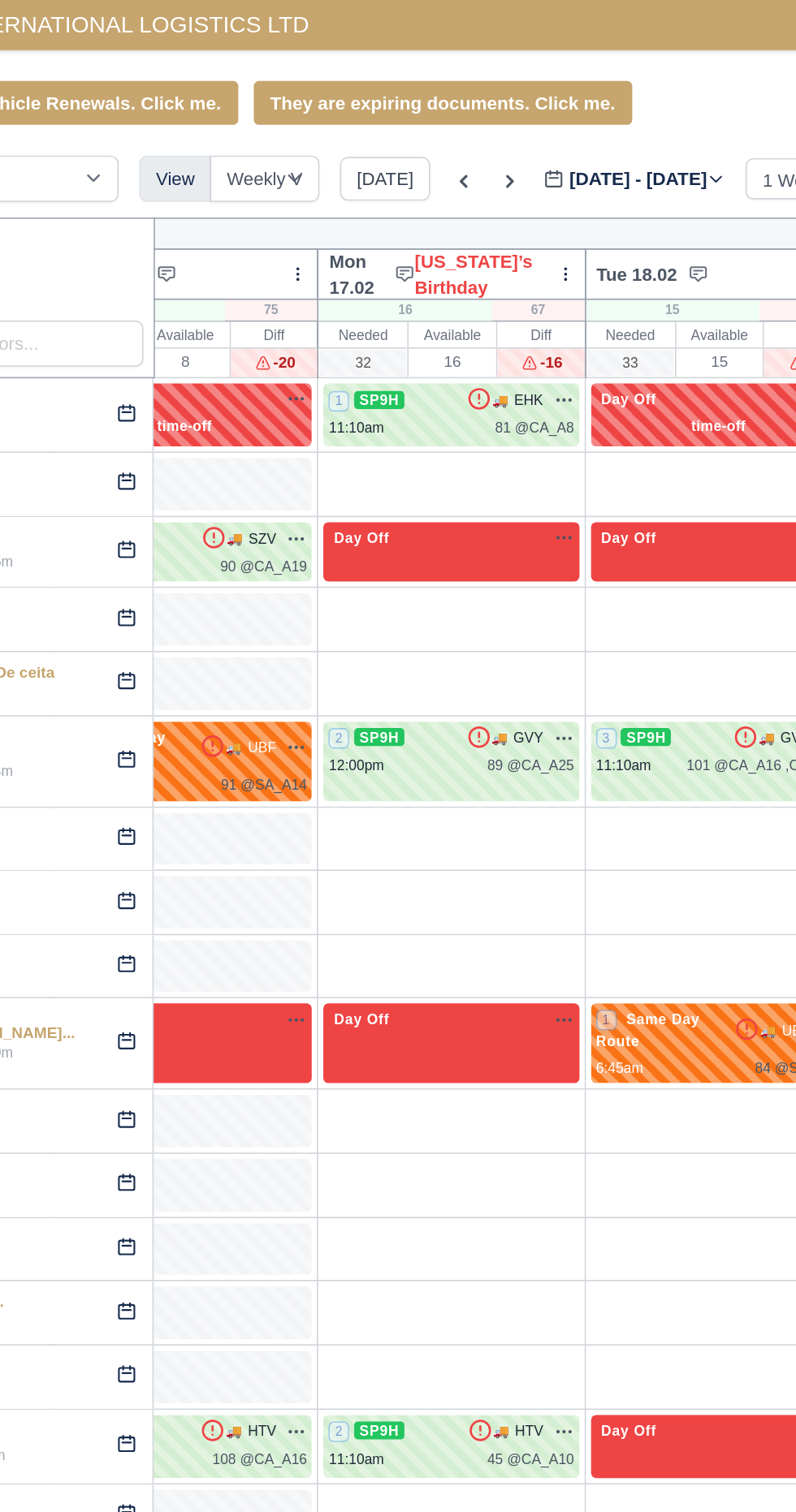
type input "[DATE]"
click at [382, 137] on div "Week 8" at bounding box center [719, 147] width 1179 height 20
click at [386, 119] on icon at bounding box center [390, 114] width 16 height 16
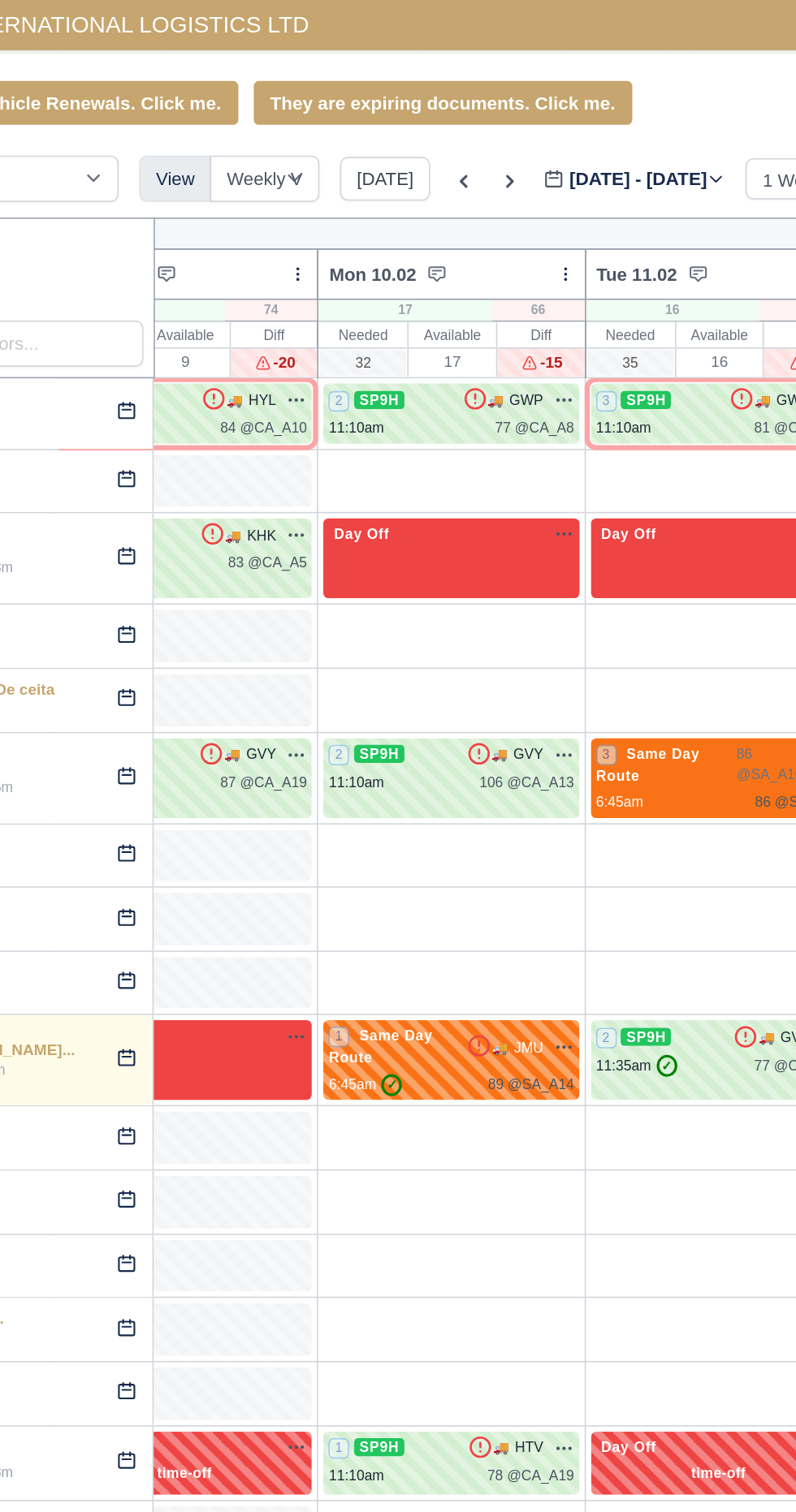
type input "[DATE]"
click at [384, 114] on icon at bounding box center [390, 114] width 16 height 16
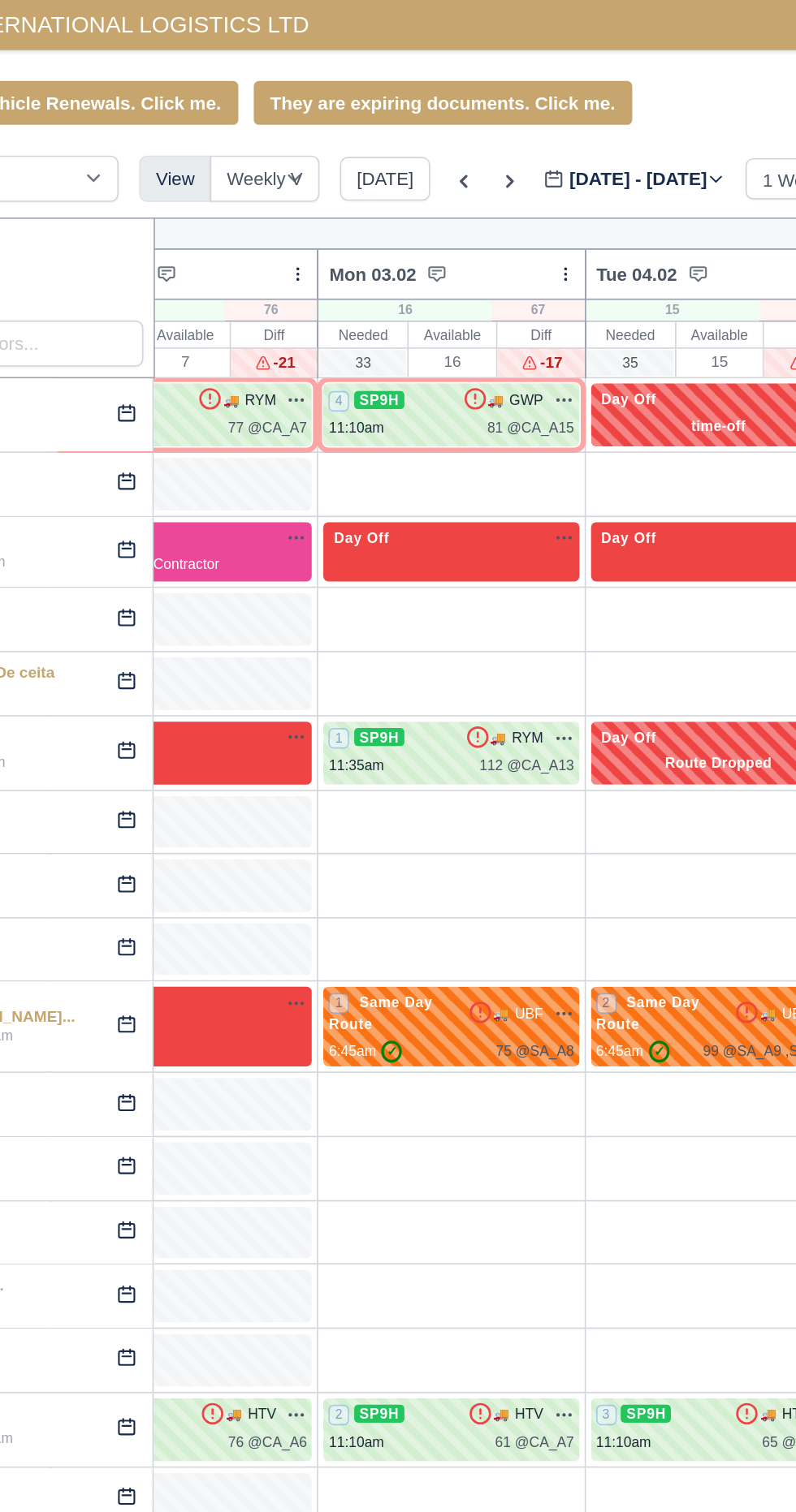
type input "[DATE]"
click at [416, 114] on icon at bounding box center [419, 114] width 16 height 16
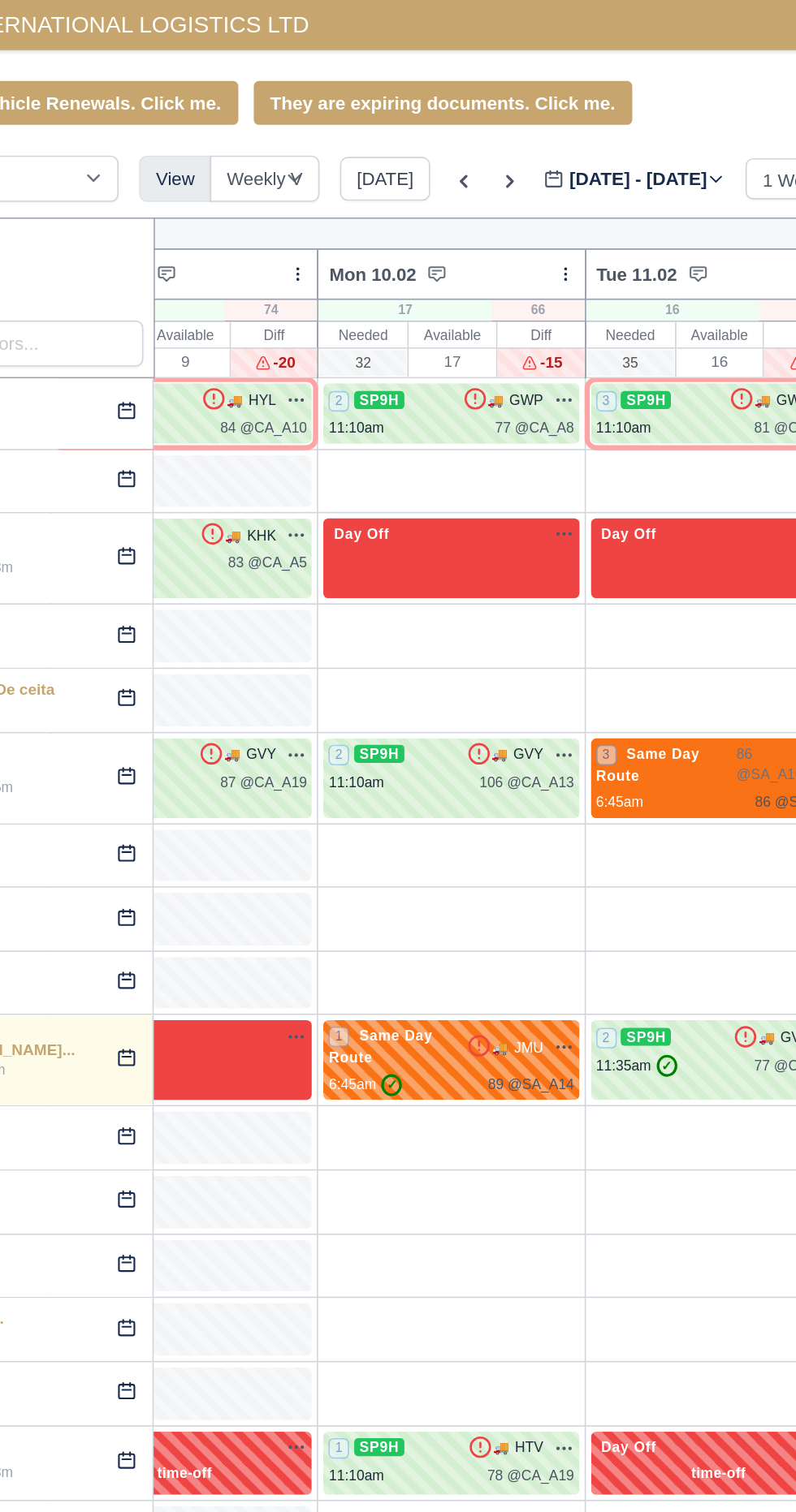
type input "[DATE]"
click at [417, 114] on icon at bounding box center [419, 114] width 5 height 8
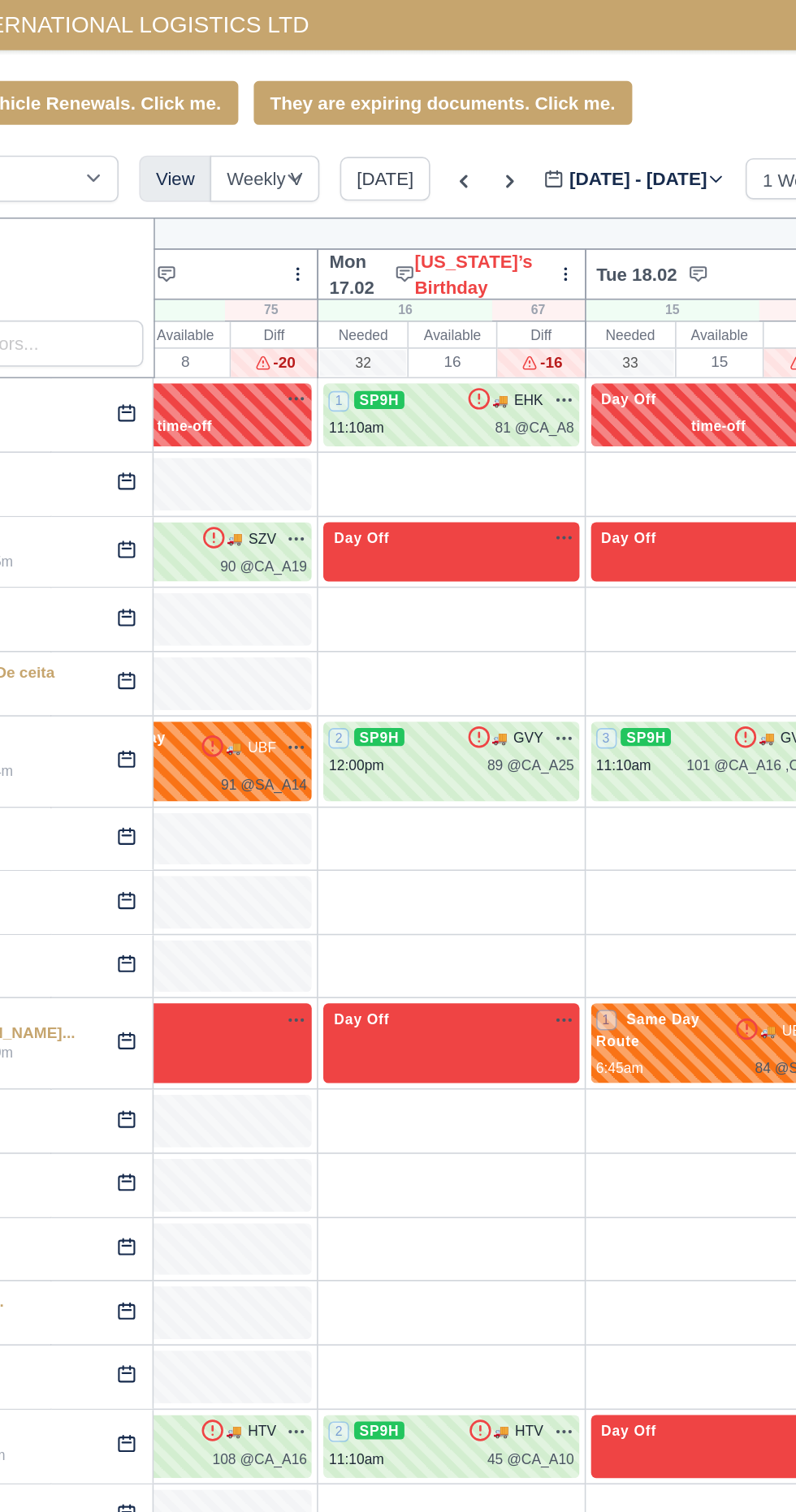
type input "[DATE]"
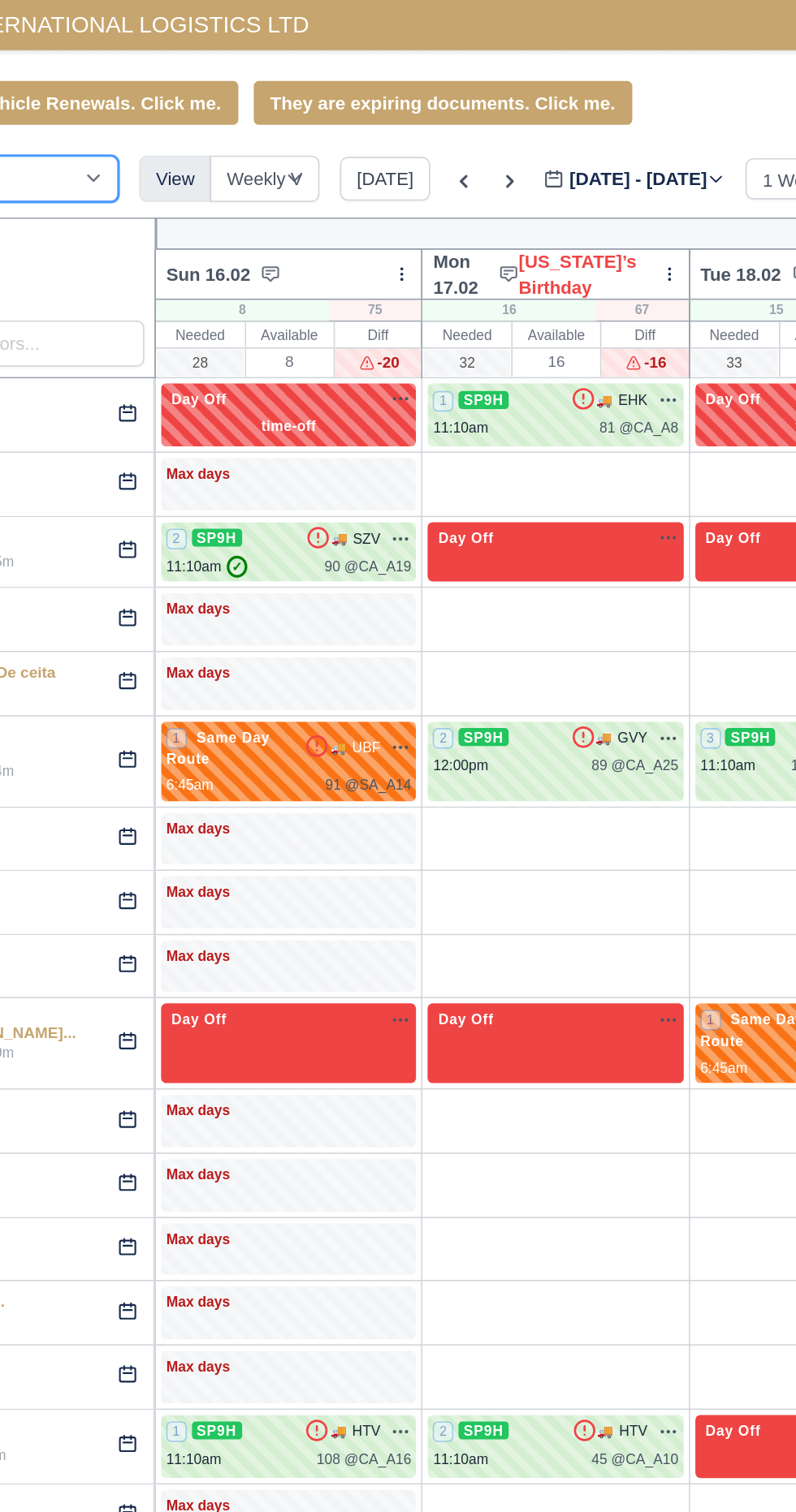
click at [153, 108] on select "DIG1 (99) DHW1 (57)" at bounding box center [91, 113] width 162 height 29
select select "2"
click at [10, 99] on select "DIG1 (99) DHW1 (57)" at bounding box center [91, 113] width 162 height 29
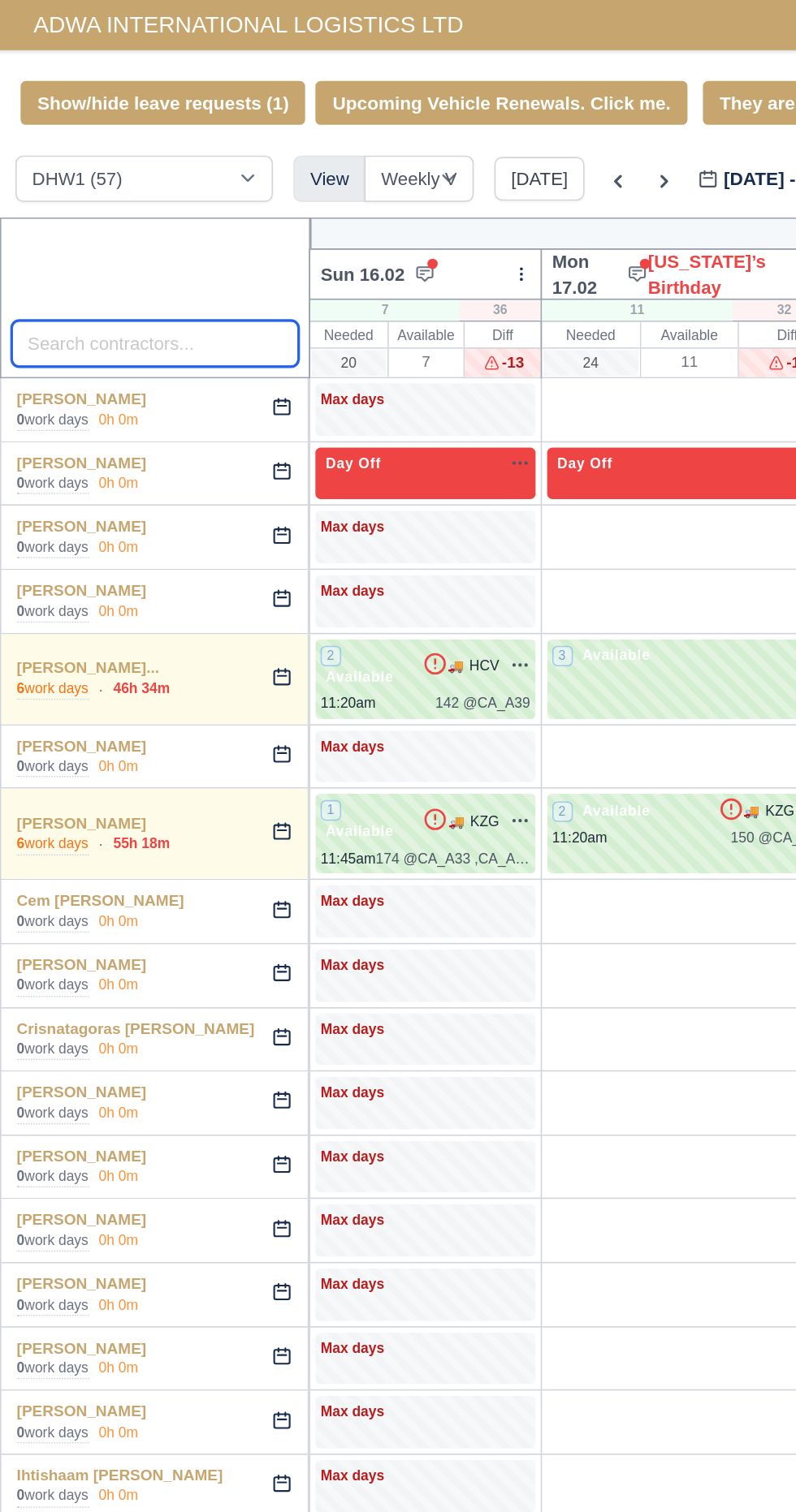
click at [130, 213] on input "search" at bounding box center [99, 217] width 182 height 29
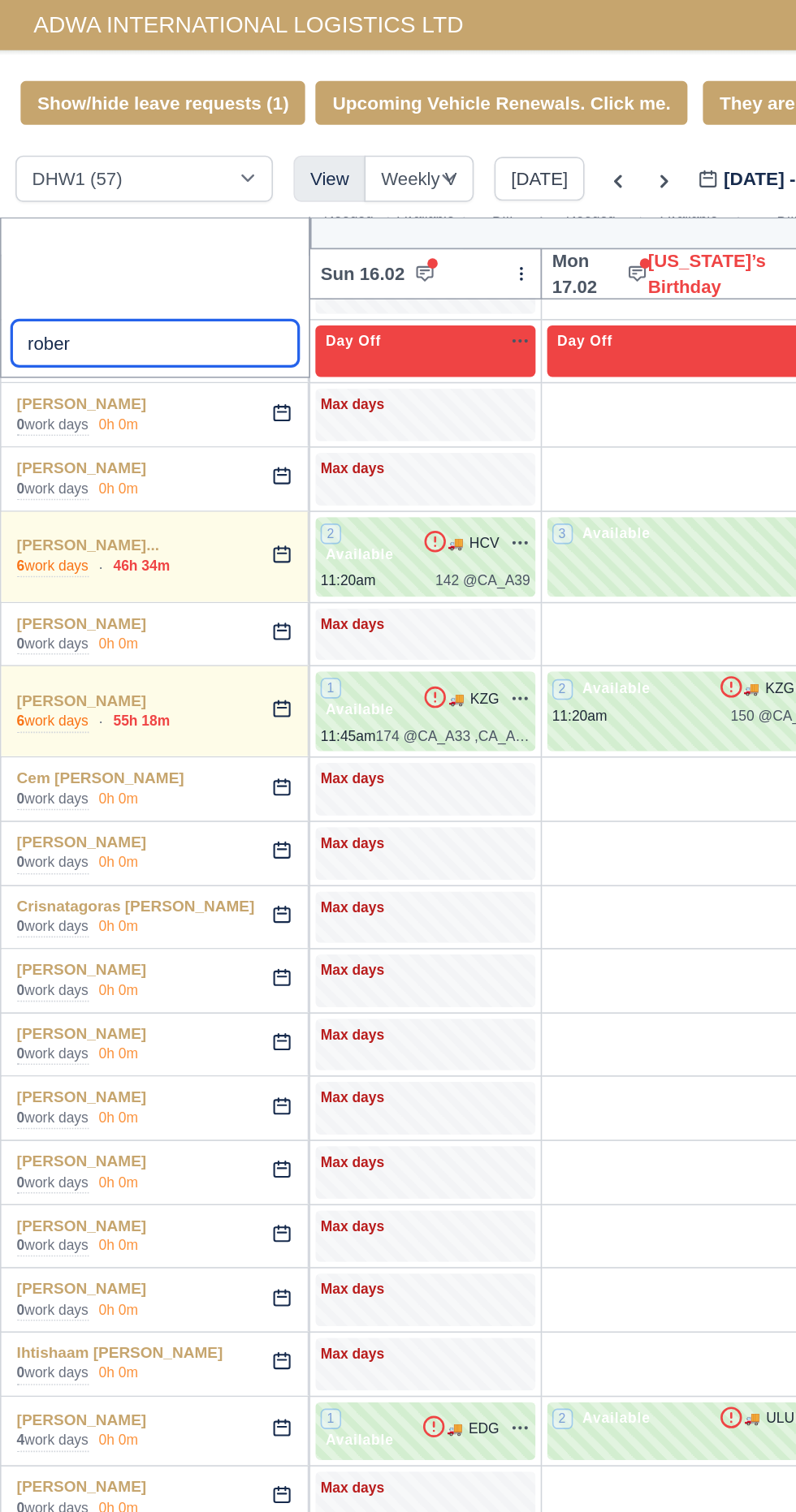
scroll to position [110, 0]
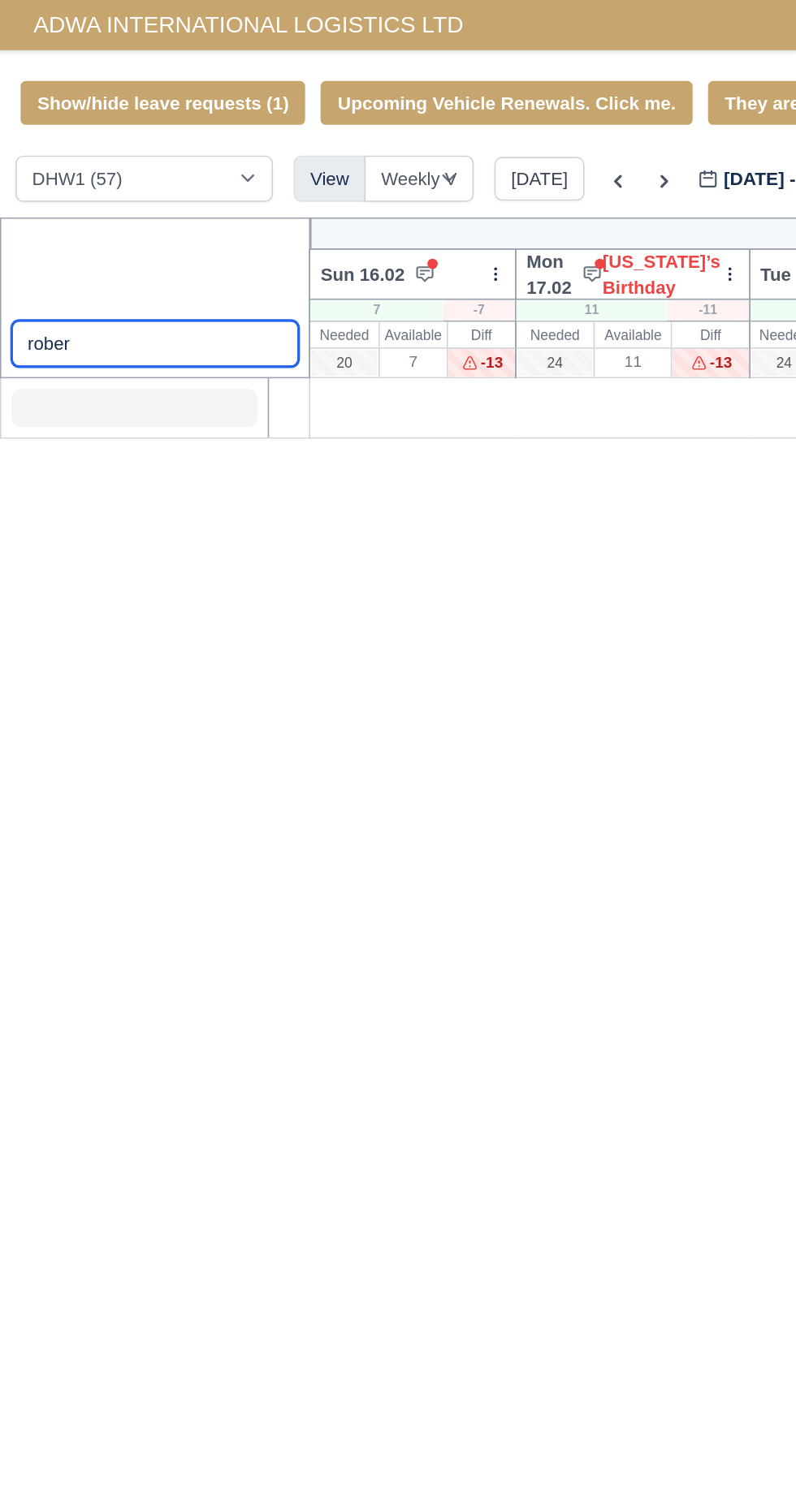
type input "rober"
